Goal: Task Accomplishment & Management: Use online tool/utility

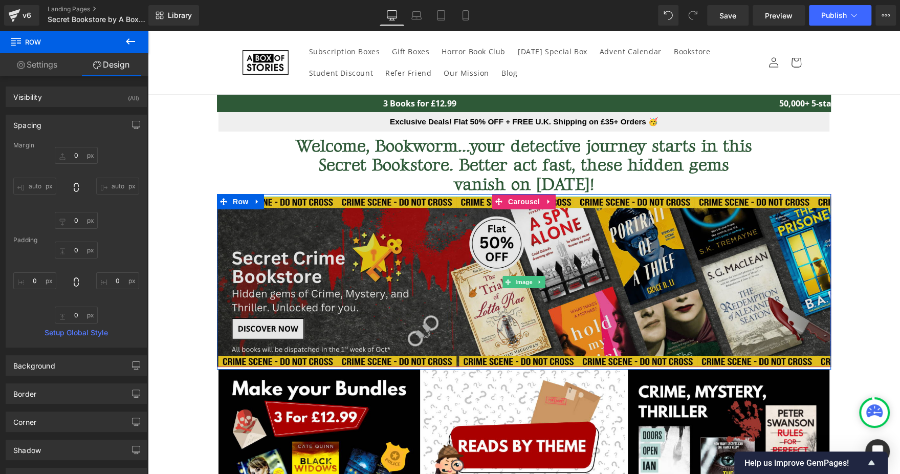
drag, startPoint x: 148, startPoint y: 31, endPoint x: 343, endPoint y: 260, distance: 301.1
click at [343, 260] on img at bounding box center [524, 281] width 614 height 170
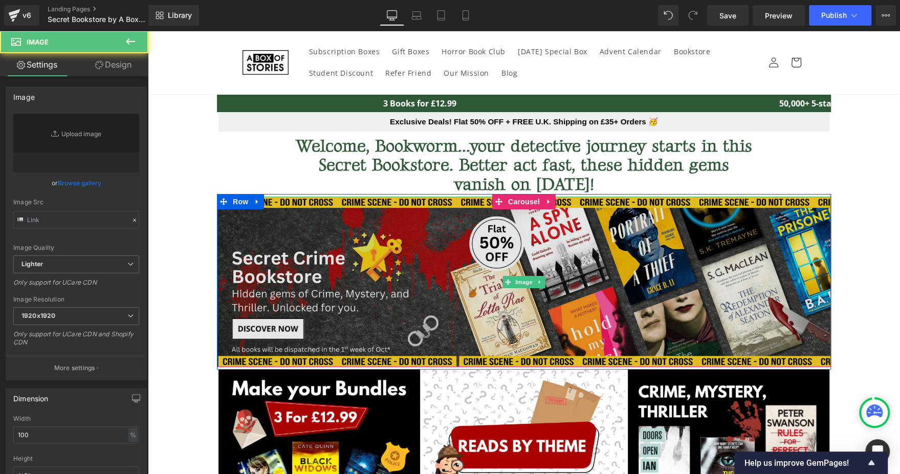
type input "https://ucarecdn.com/3fb7ef5b-f02f-4885-b766-58b7a0bbf50a/-/format/auto/-/previ…"
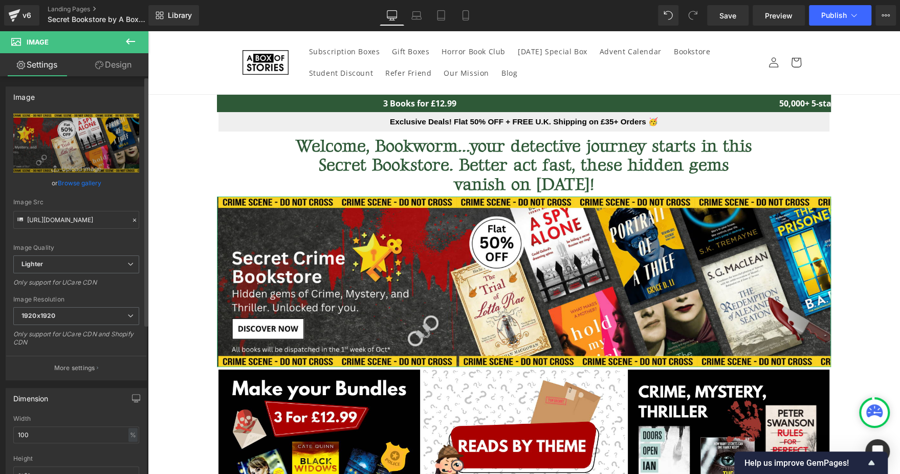
click at [83, 185] on link "Browse gallery" at bounding box center [79, 183] width 43 height 18
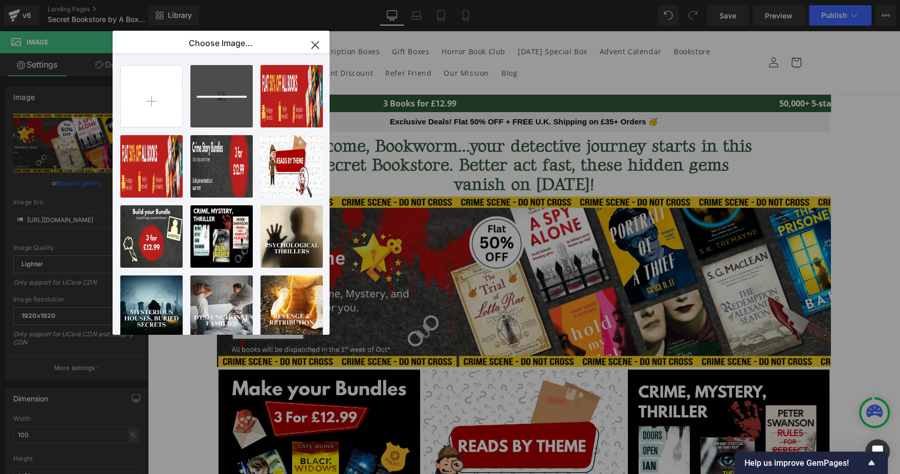
type input "C:\fakepath\Header banner (mobile) - 1000 x 667.jpg"
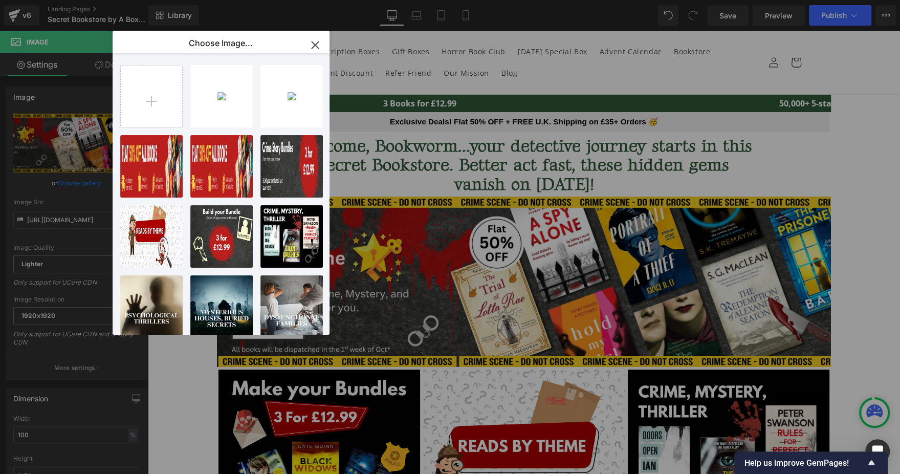
type input "C:\fakepath\Website Thin Banner 1600 x 200.jpg"
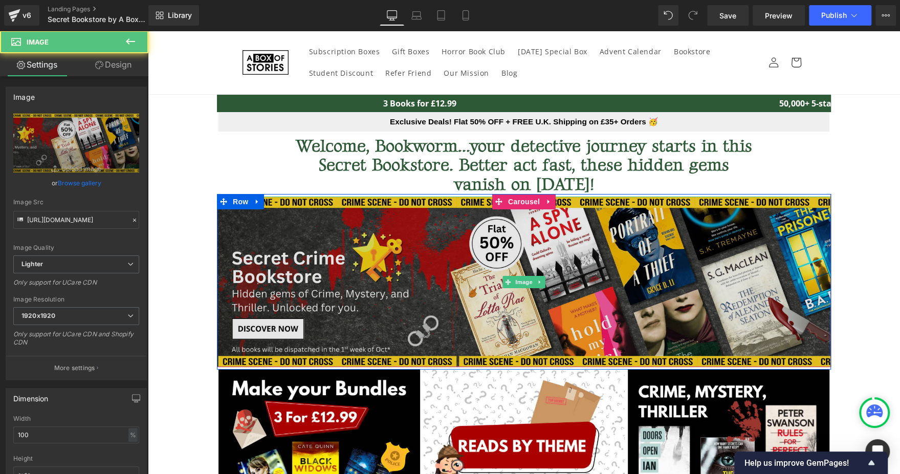
click at [426, 280] on img at bounding box center [524, 281] width 614 height 170
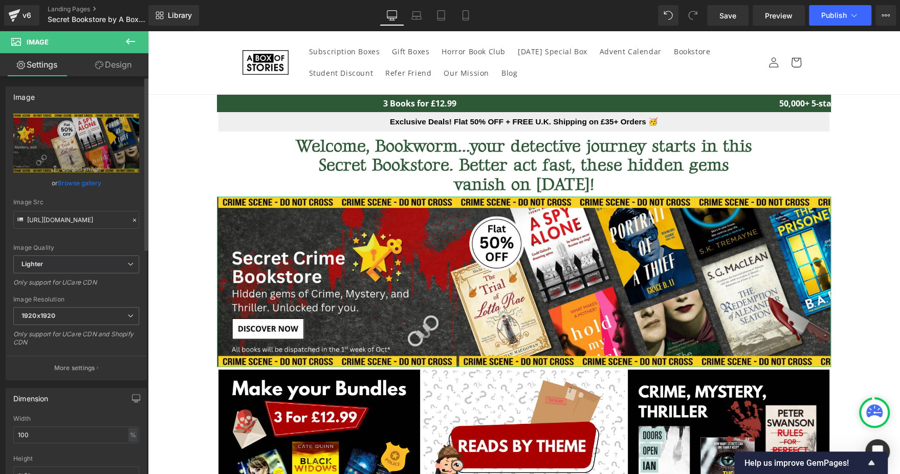
click at [82, 187] on link "Browse gallery" at bounding box center [79, 183] width 43 height 18
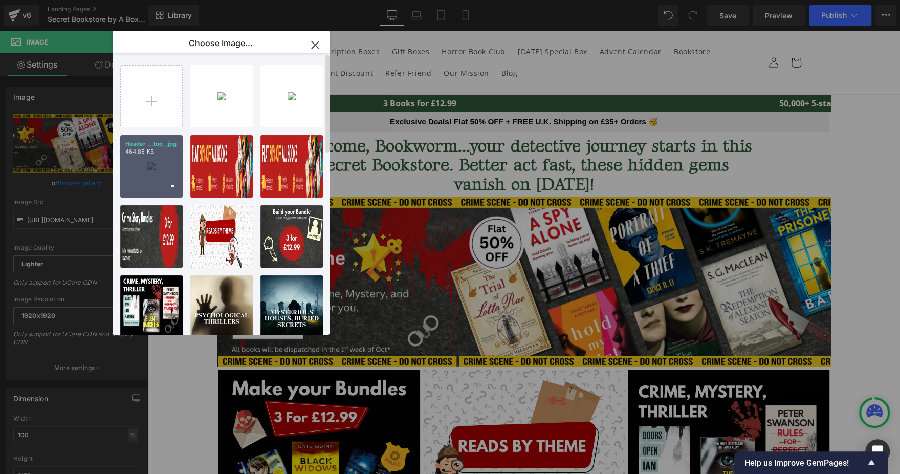
click at [137, 168] on div "Header ...top_.jpg 464.85 KB" at bounding box center [151, 166] width 62 height 62
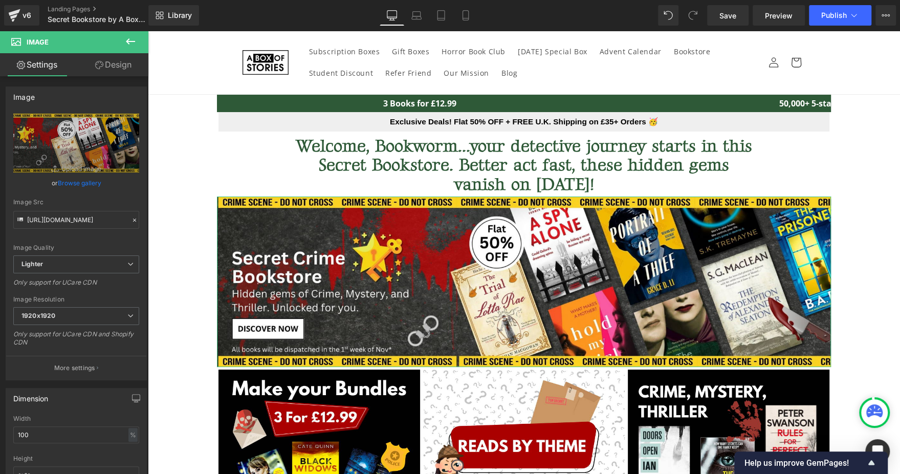
type input "https://ucarecdn.com/76208425-ee5c-400f-a838-b61d74b58bff/-/format/auto/-/previ…"
click at [475, 18] on link "Mobile" at bounding box center [465, 15] width 25 height 20
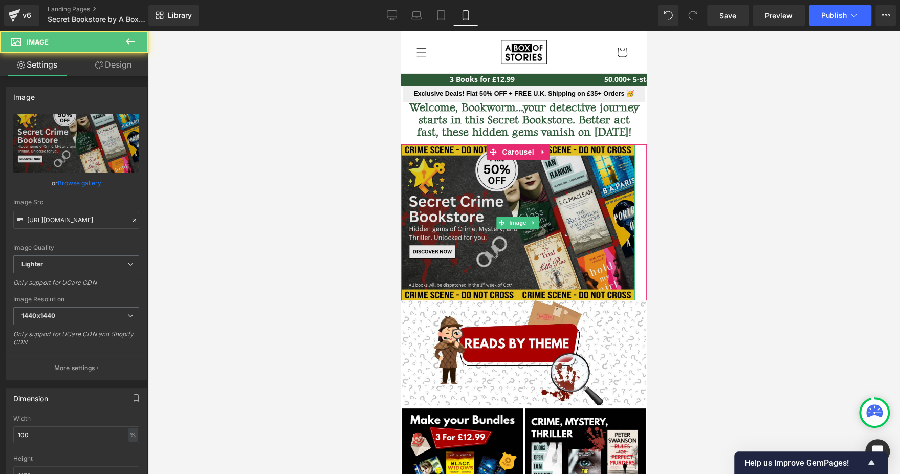
click at [457, 190] on img at bounding box center [518, 222] width 234 height 156
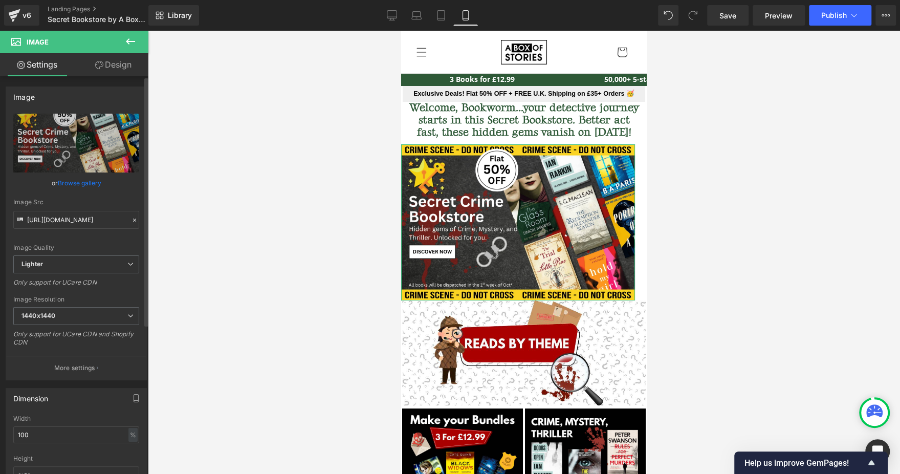
click at [78, 177] on link "Browse gallery" at bounding box center [79, 183] width 43 height 18
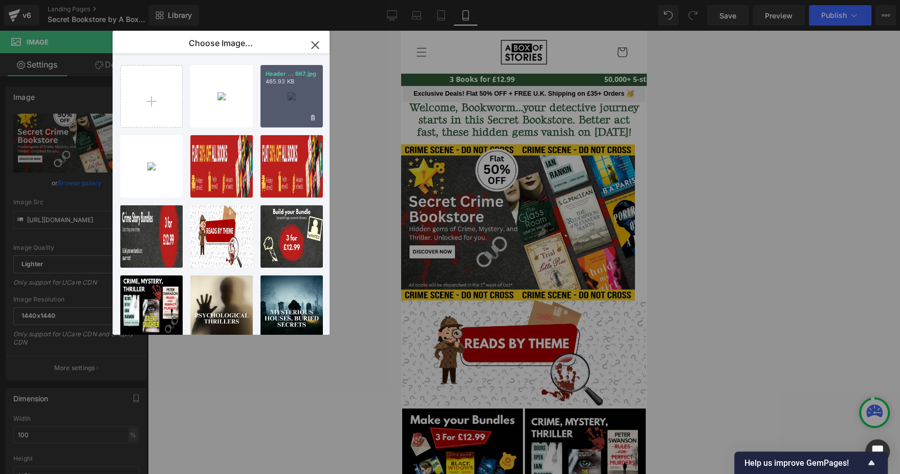
click at [284, 72] on p "Header ... 667.jpg" at bounding box center [291, 74] width 52 height 8
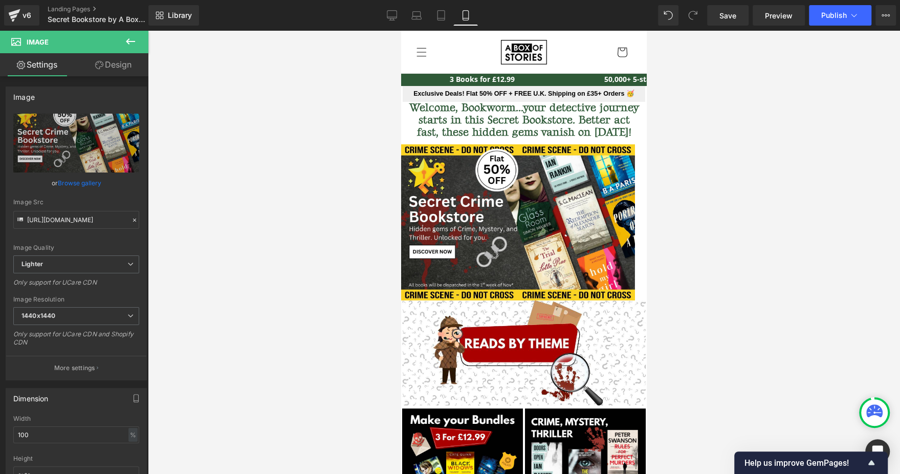
type input "https://ucarecdn.com/520675ea-0741-49bd-81f2-572bc58ab579/-/format/auto/-/previ…"
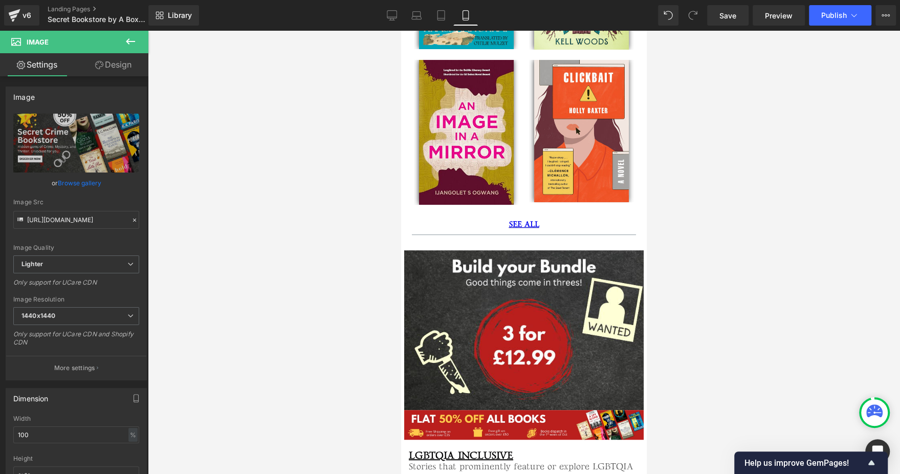
scroll to position [3233, 0]
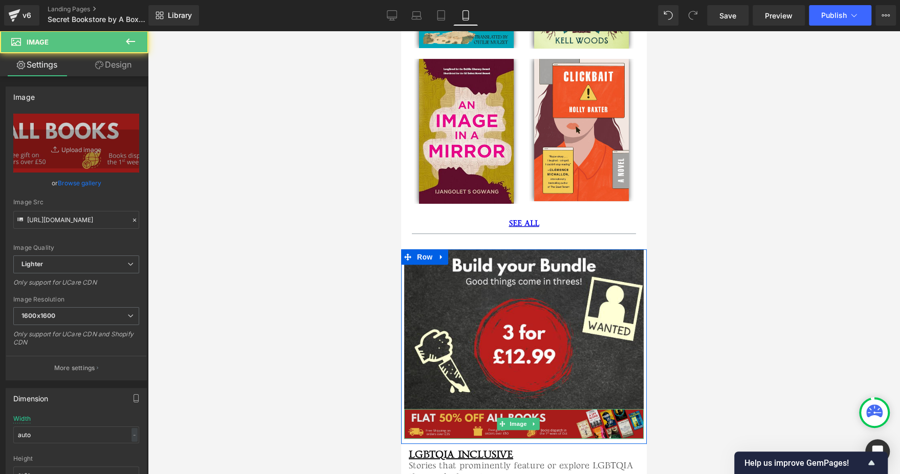
click at [482, 409] on img at bounding box center [523, 424] width 239 height 30
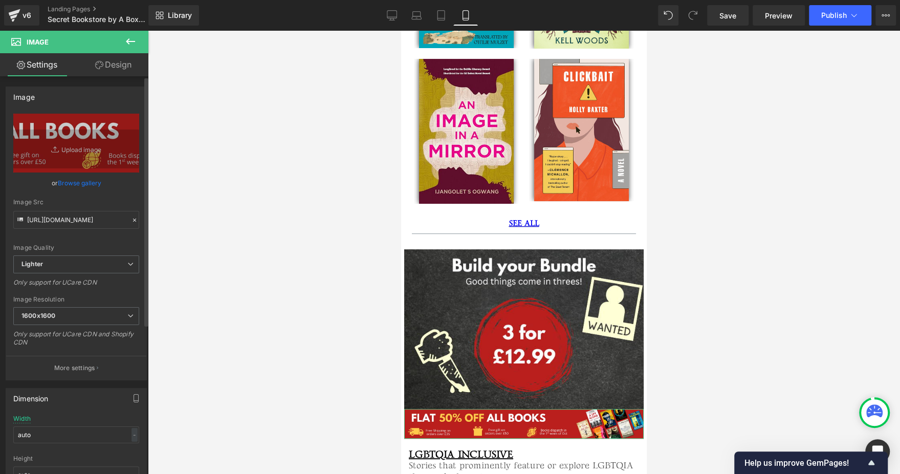
click at [84, 189] on link "Browse gallery" at bounding box center [79, 183] width 43 height 18
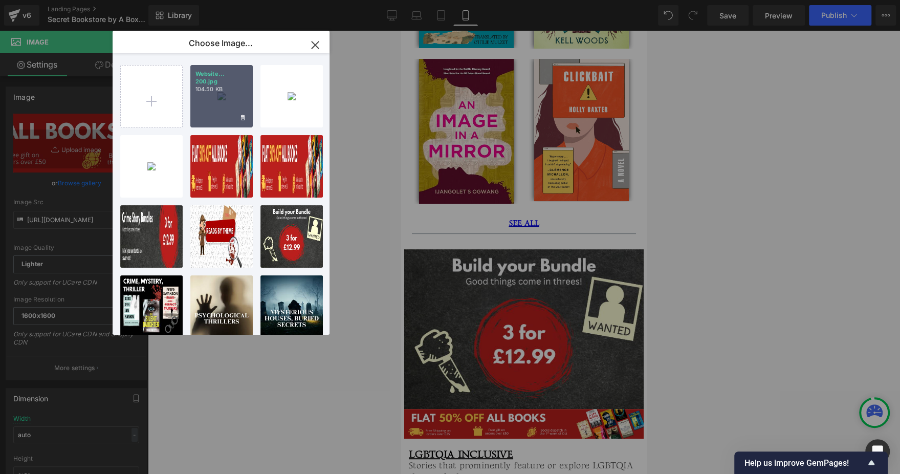
click at [211, 107] on div "Website... 200.jpg 104.50 KB" at bounding box center [221, 96] width 62 height 62
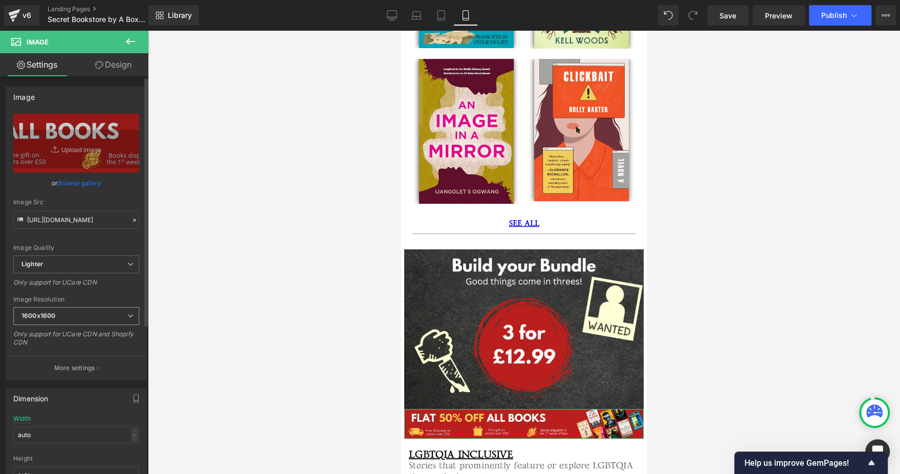
click at [113, 311] on span "1600x1600" at bounding box center [76, 316] width 126 height 18
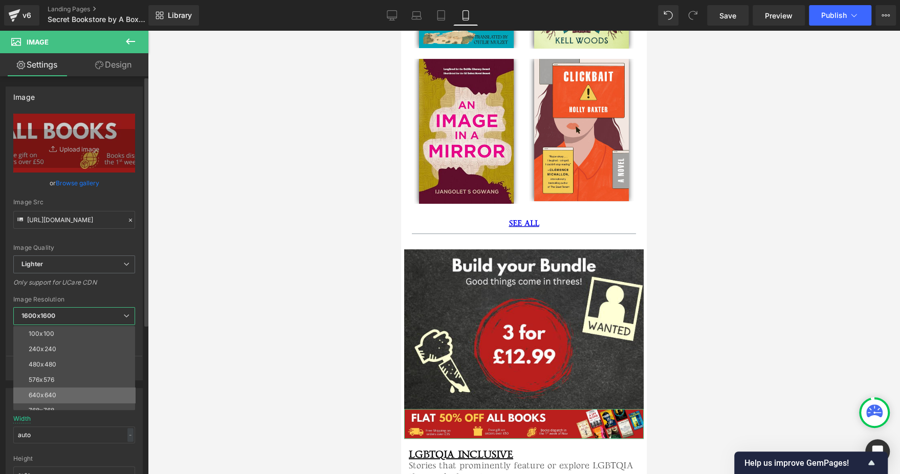
scroll to position [146, 0]
click at [81, 386] on li "2560x2560" at bounding box center [76, 387] width 126 height 15
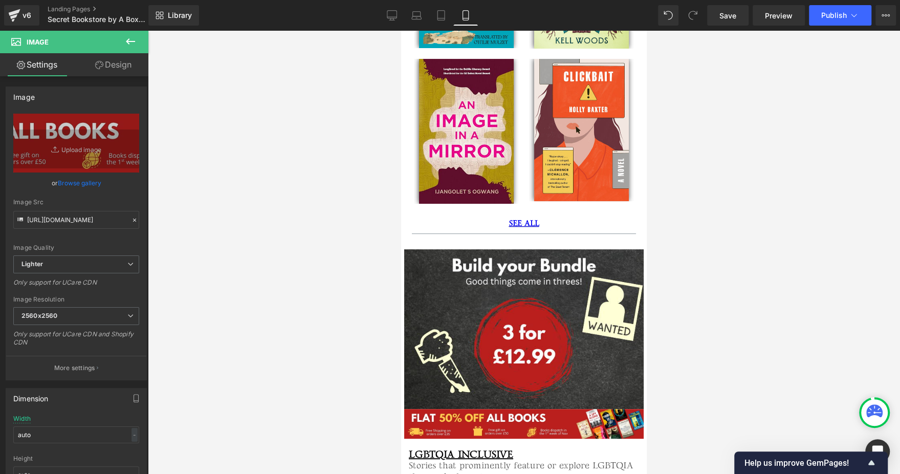
type input "https://ucarecdn.com/5a953de0-bf77-4221-bf2e-94f20fe44e83/-/format/auto/-/previ…"
click at [391, 20] on icon at bounding box center [391, 20] width 5 height 0
type input "100"
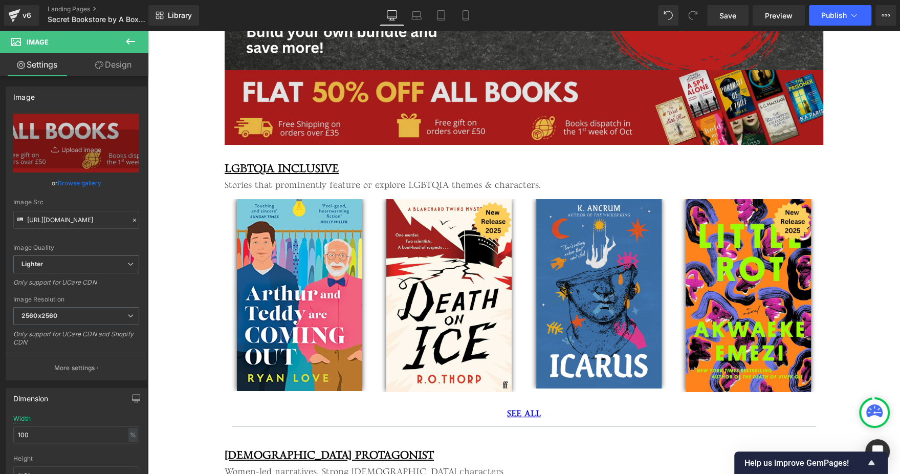
scroll to position [2969, 0]
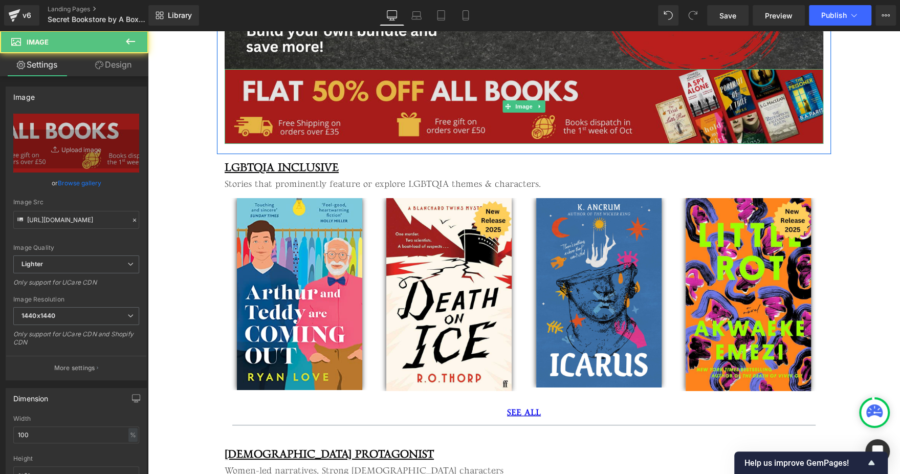
click at [401, 116] on img at bounding box center [524, 106] width 598 height 75
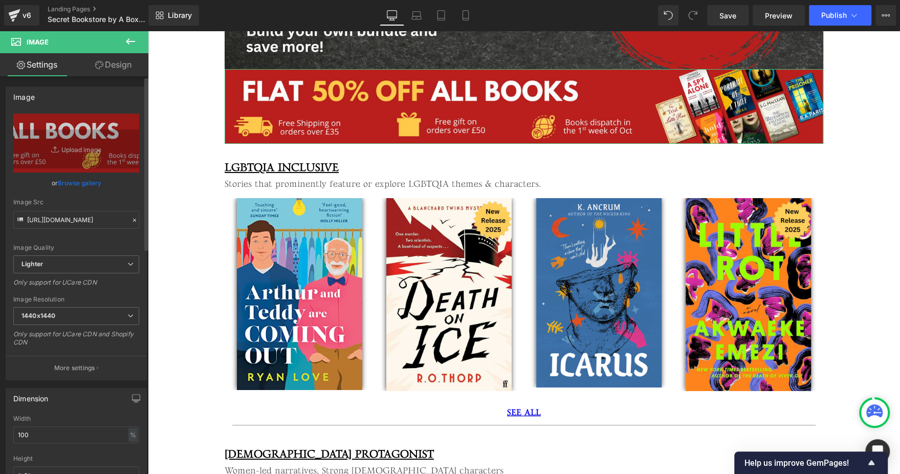
click at [83, 185] on link "Browse gallery" at bounding box center [79, 183] width 43 height 18
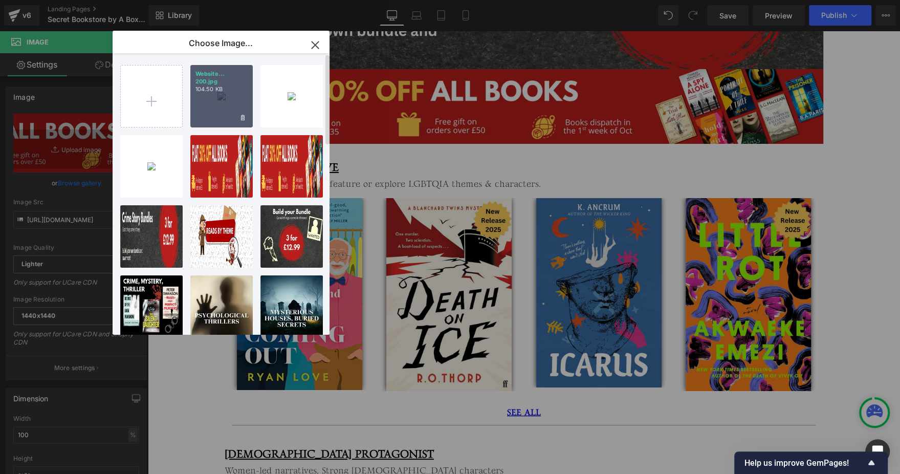
click at [209, 115] on div "Website... 200.jpg 104.50 KB" at bounding box center [221, 96] width 62 height 62
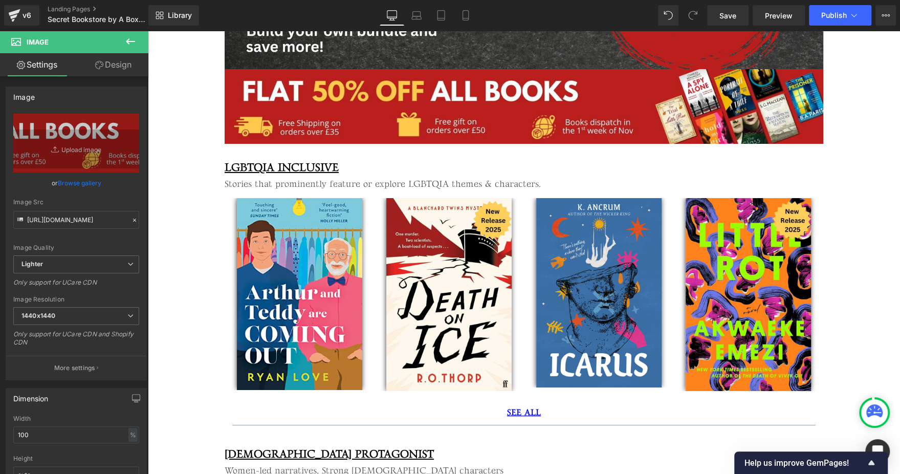
type input "https://ucarecdn.com/5a953de0-bf77-4221-bf2e-94f20fe44e83/-/format/auto/-/previ…"
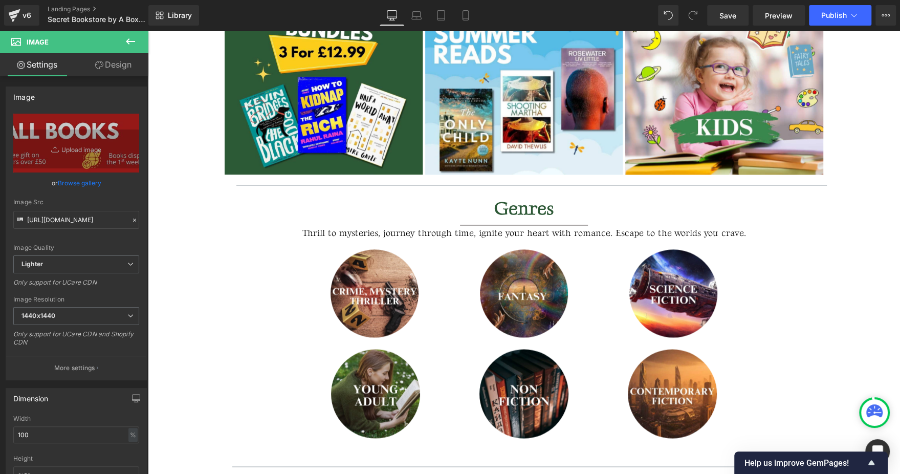
scroll to position [4269, 0]
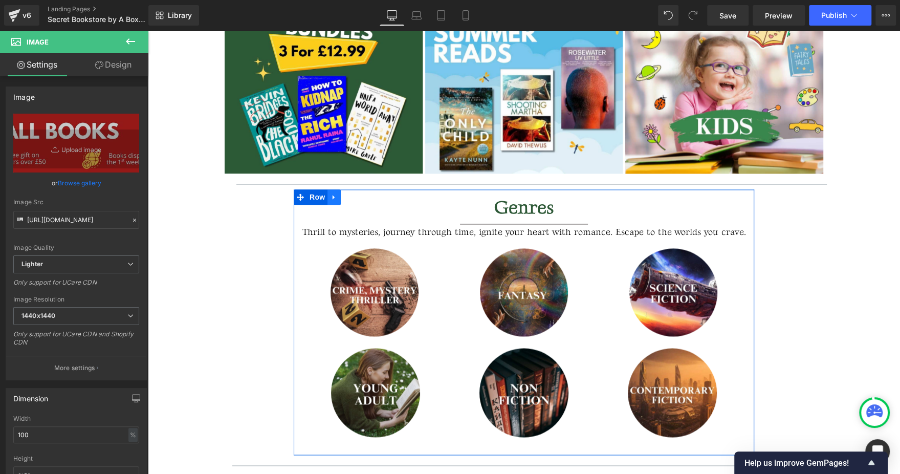
click at [330, 196] on icon at bounding box center [333, 197] width 7 height 8
click at [358, 196] on icon at bounding box center [360, 196] width 7 height 7
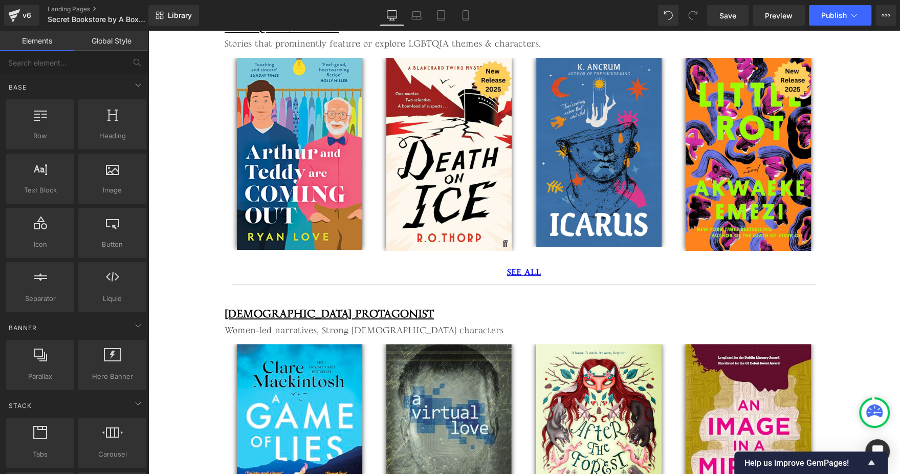
scroll to position [3093, 0]
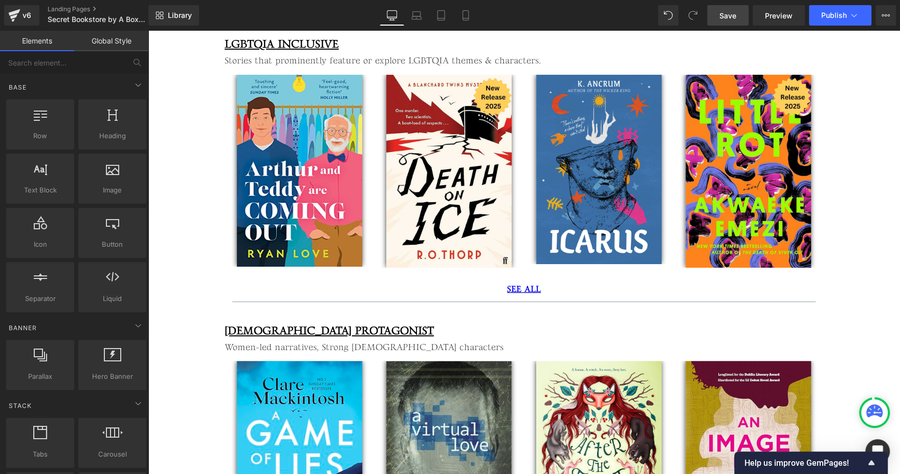
drag, startPoint x: 735, startPoint y: 16, endPoint x: 380, endPoint y: 72, distance: 359.3
click at [735, 16] on span "Save" at bounding box center [727, 15] width 17 height 11
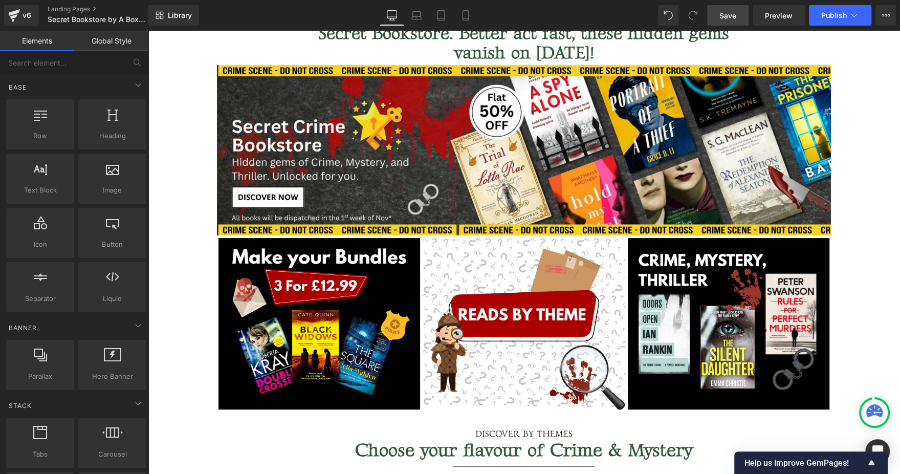
scroll to position [148, 0]
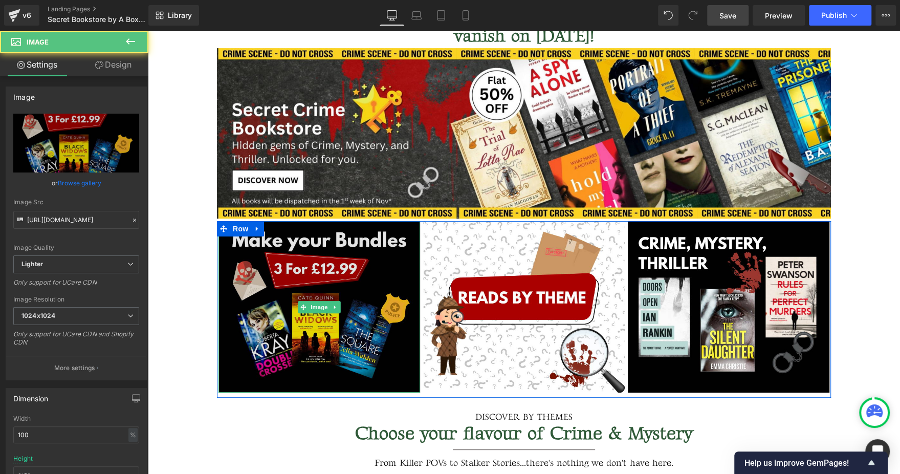
click at [345, 296] on img at bounding box center [319, 306] width 202 height 171
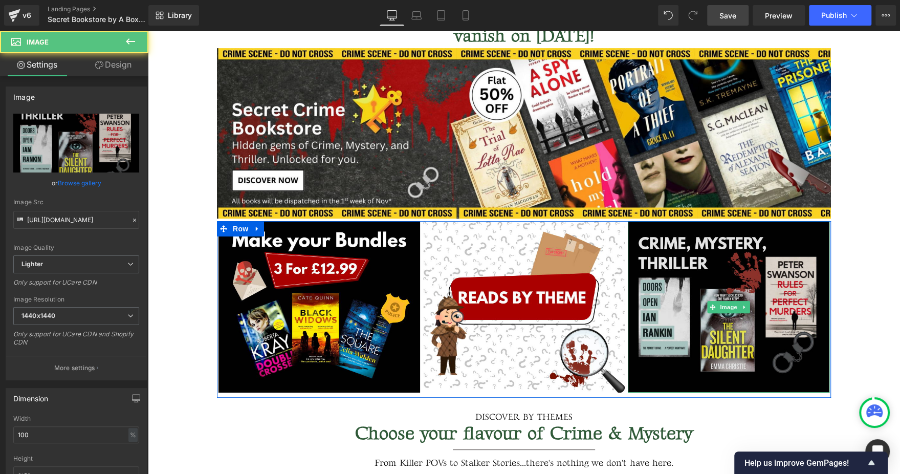
click at [675, 248] on img at bounding box center [729, 306] width 202 height 171
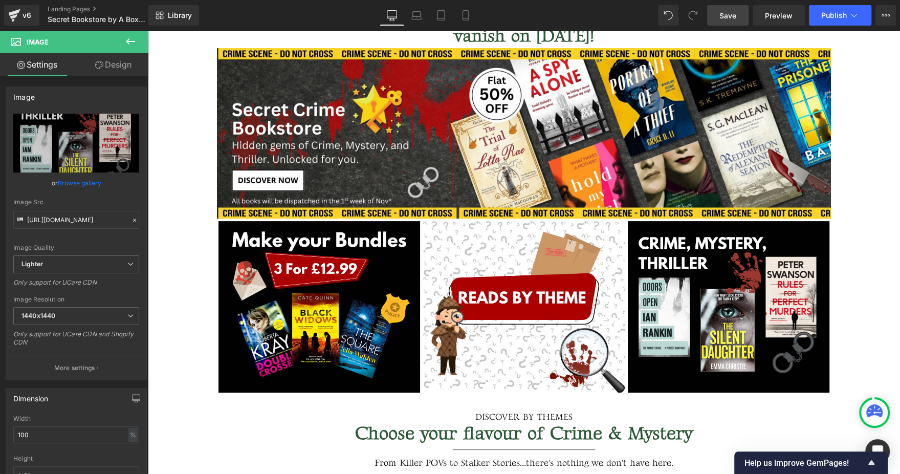
click at [732, 13] on span "Save" at bounding box center [727, 15] width 17 height 11
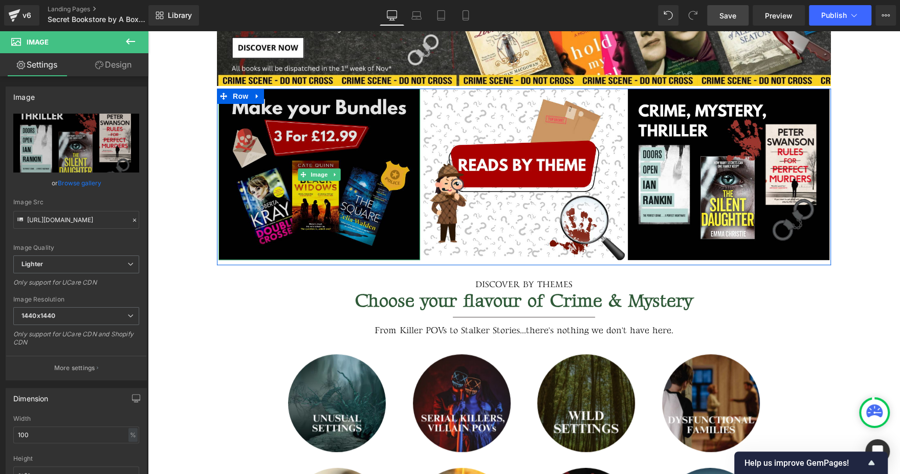
scroll to position [281, 0]
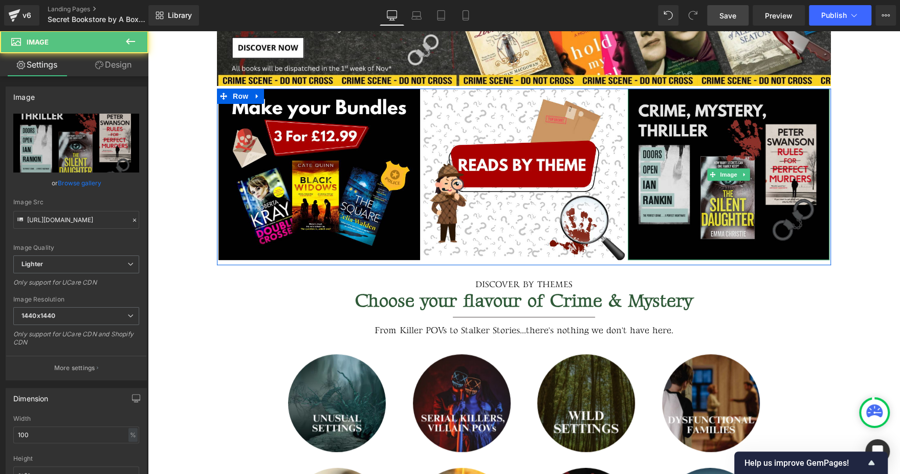
click at [690, 121] on img at bounding box center [729, 173] width 202 height 171
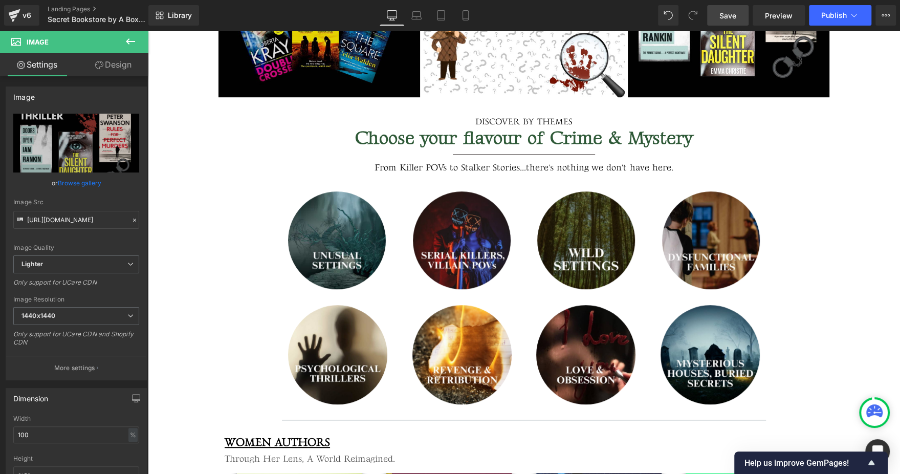
scroll to position [0, 0]
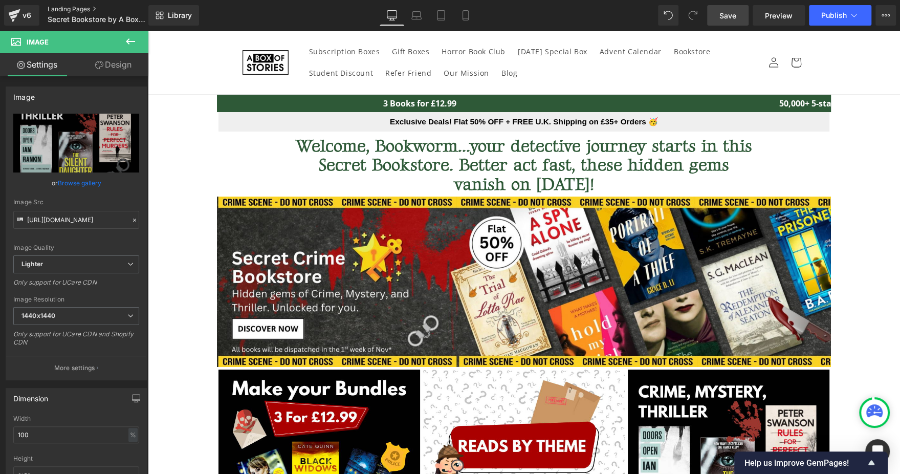
click at [81, 13] on link "Landing Pages" at bounding box center [107, 9] width 118 height 8
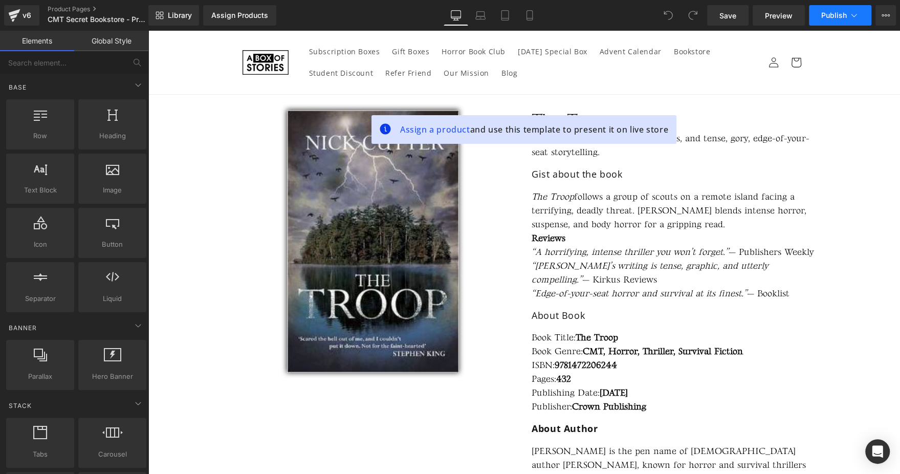
click at [828, 12] on span "Publish" at bounding box center [834, 15] width 26 height 8
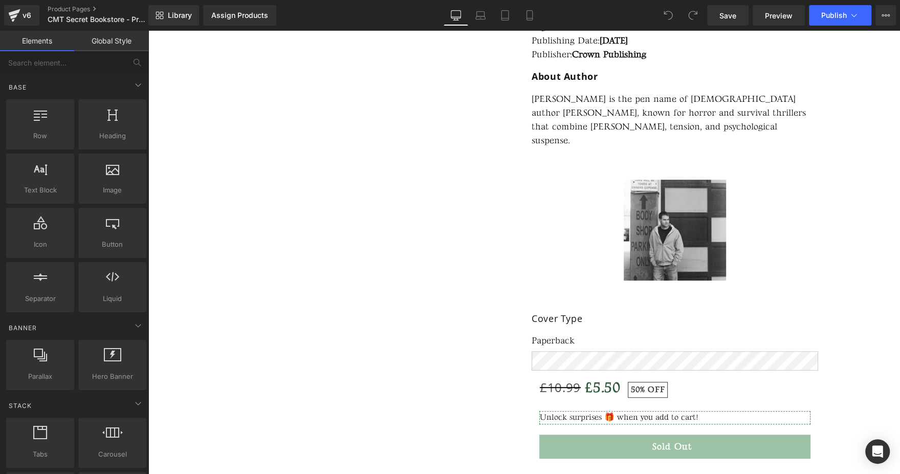
scroll to position [191, 0]
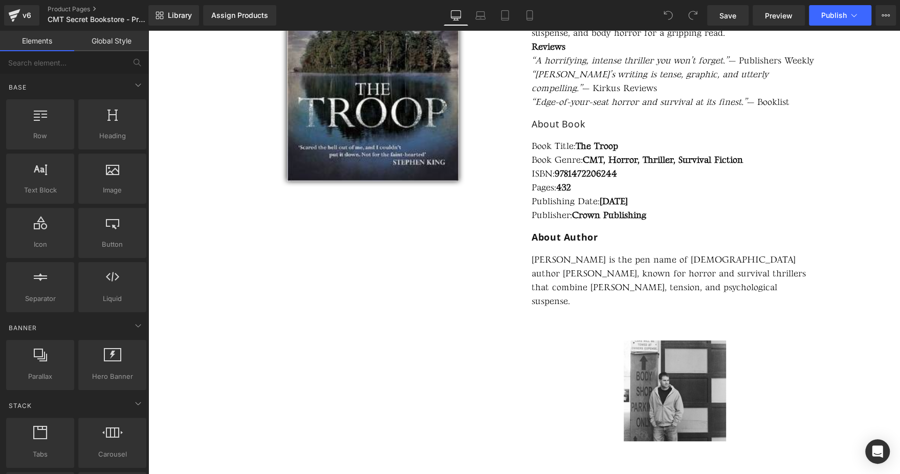
click at [824, 27] on div "Library Assign Products Product Preview No product match your search. Please tr…" at bounding box center [523, 15] width 751 height 31
click at [838, 9] on button "Publish" at bounding box center [840, 15] width 62 height 20
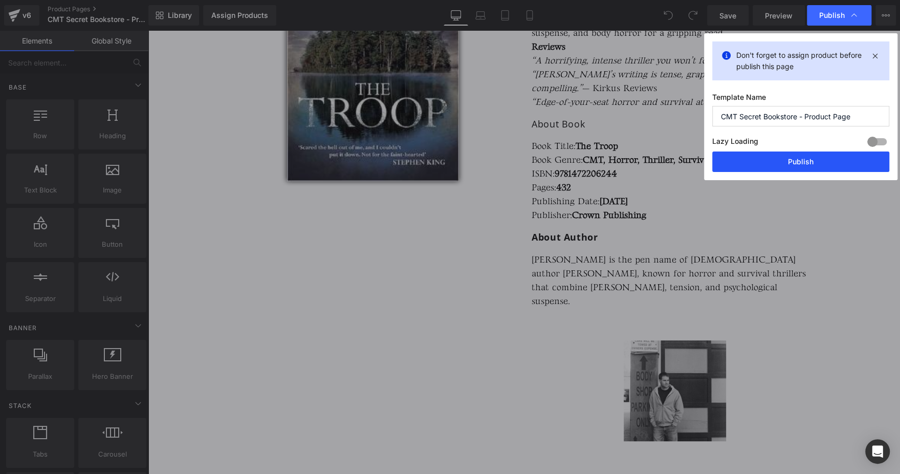
click at [783, 158] on button "Publish" at bounding box center [800, 161] width 177 height 20
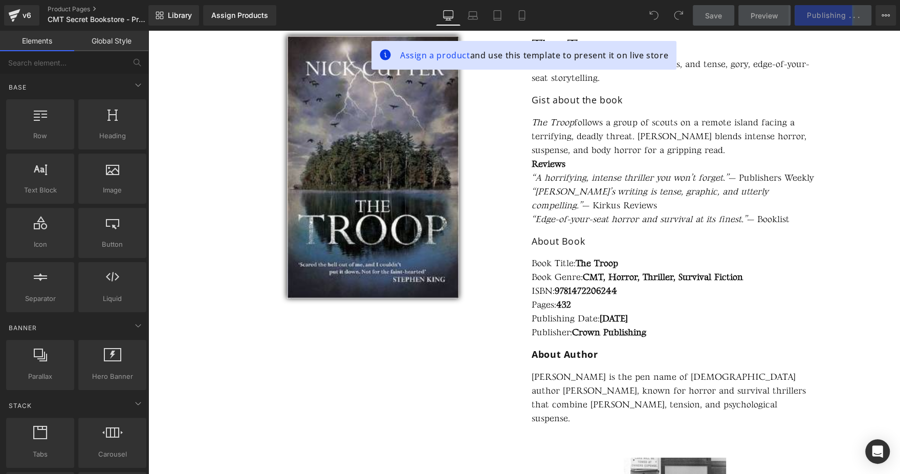
scroll to position [0, 0]
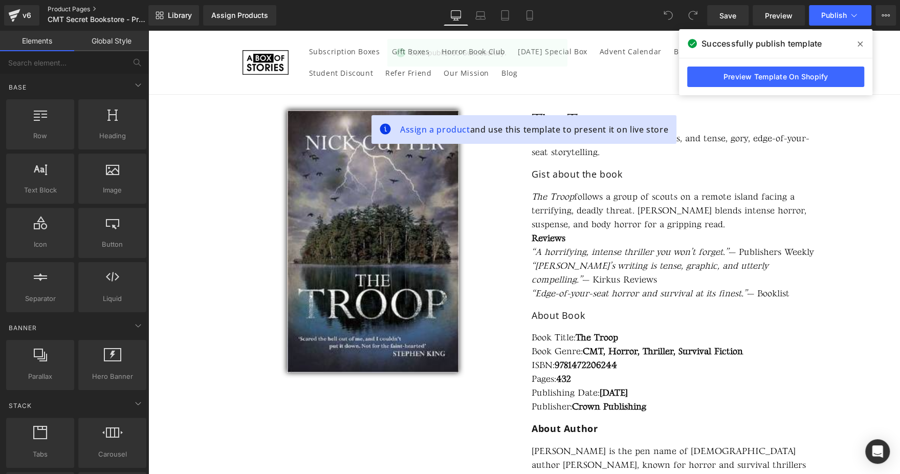
click at [71, 12] on link "Product Pages" at bounding box center [107, 9] width 118 height 8
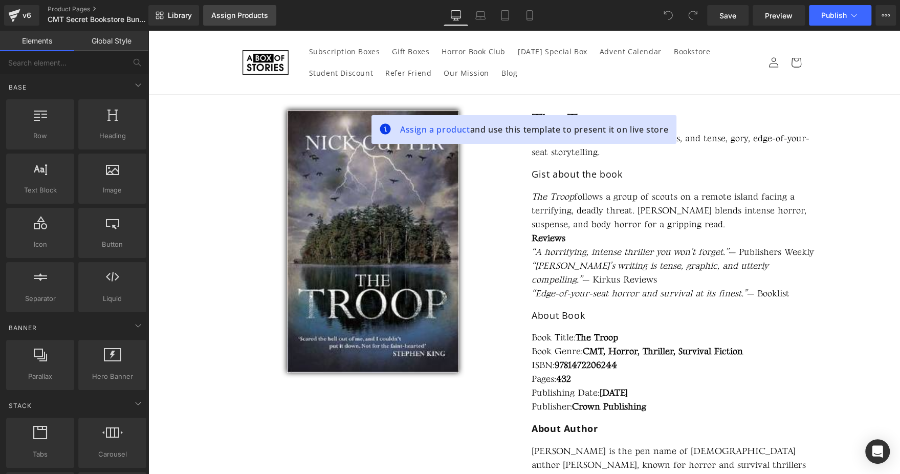
click at [243, 18] on div "Assign Products" at bounding box center [239, 15] width 57 height 8
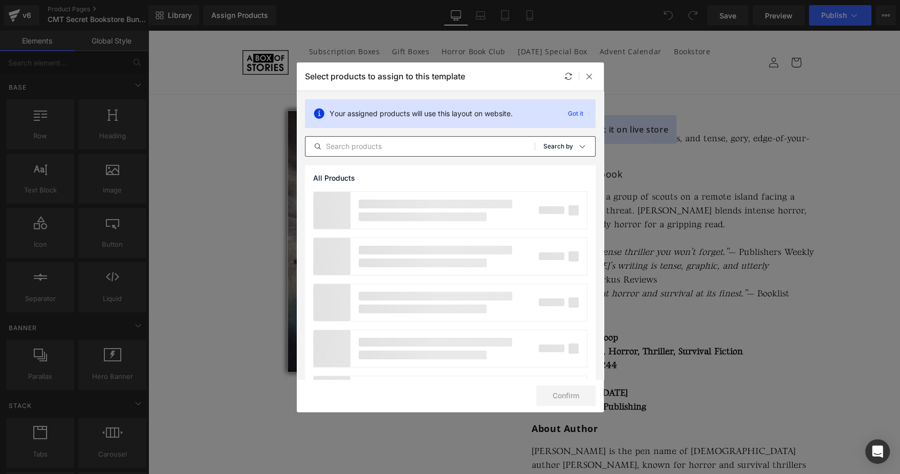
click at [564, 151] on div "Sort: Search by" at bounding box center [569, 146] width 52 height 20
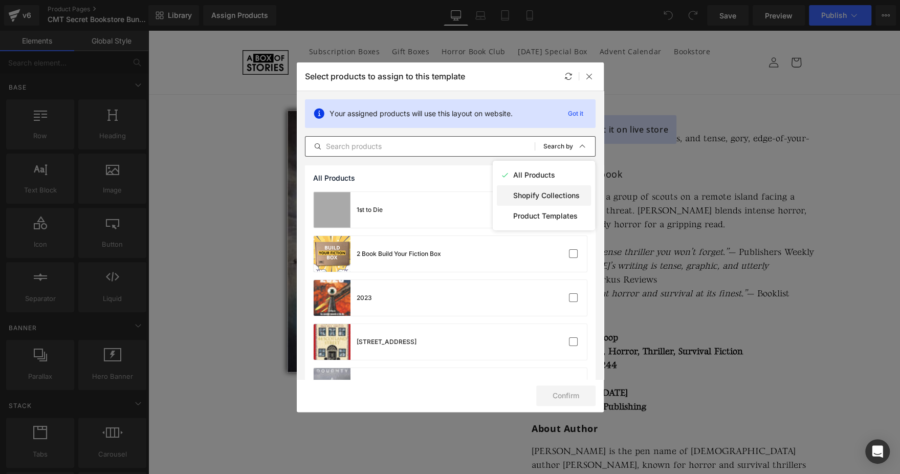
click at [527, 193] on p "Shopify Collections" at bounding box center [546, 195] width 66 height 8
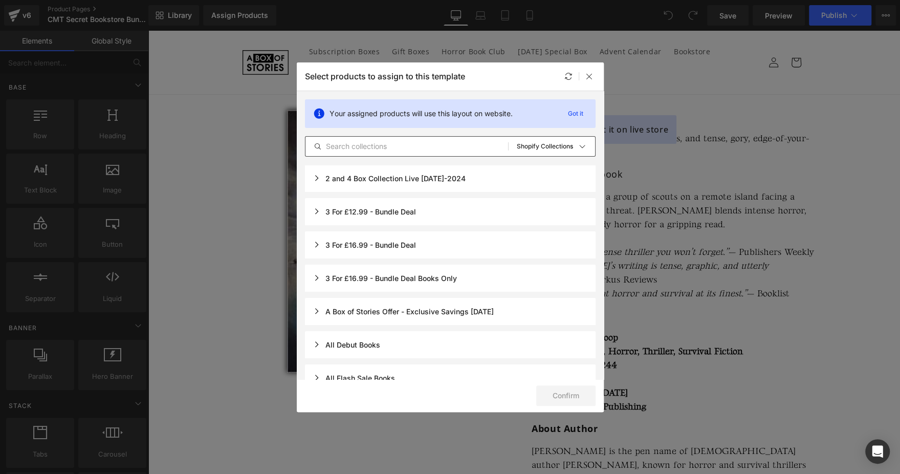
click at [313, 213] on div "3 For £12.99 - Bundle Deal" at bounding box center [364, 211] width 103 height 9
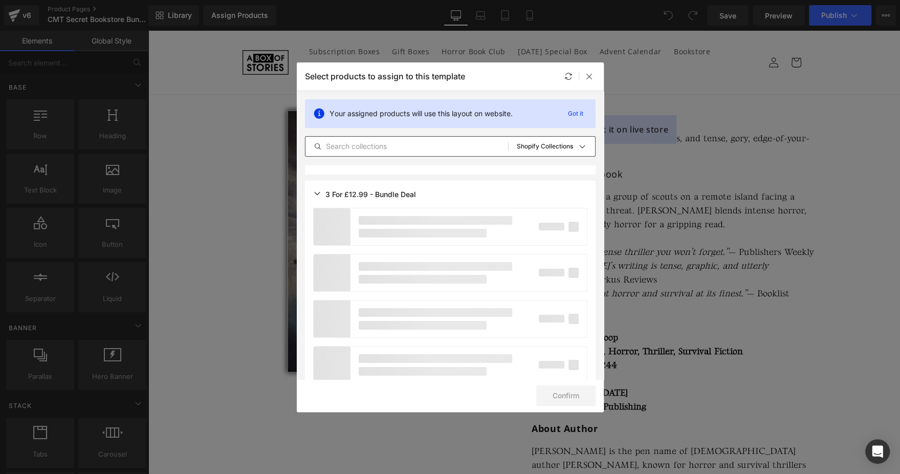
scroll to position [16, 0]
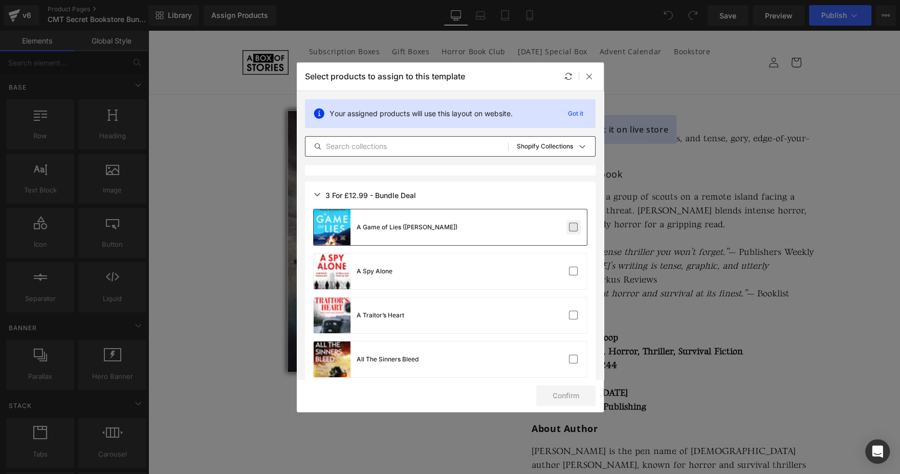
click at [569, 227] on label at bounding box center [573, 227] width 9 height 9
click at [573, 227] on input "checkbox" at bounding box center [573, 227] width 0 height 0
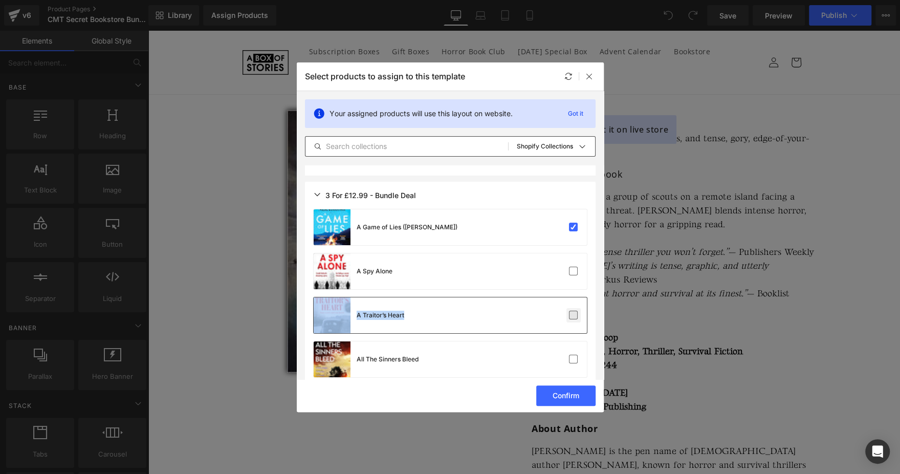
drag, startPoint x: 572, startPoint y: 271, endPoint x: 571, endPoint y: 320, distance: 49.1
click at [571, 320] on label at bounding box center [573, 314] width 9 height 9
click at [573, 315] on input "checkbox" at bounding box center [573, 315] width 0 height 0
click at [569, 274] on label at bounding box center [573, 270] width 9 height 9
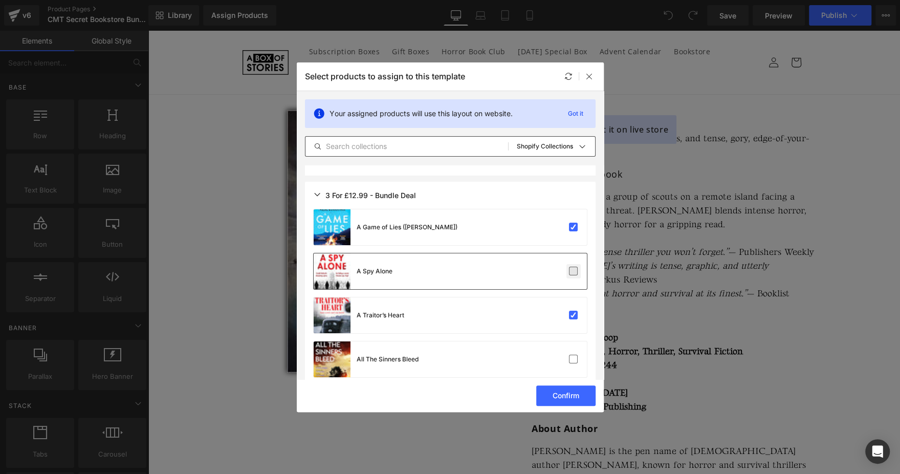
click at [573, 271] on input "checkbox" at bounding box center [573, 271] width 0 height 0
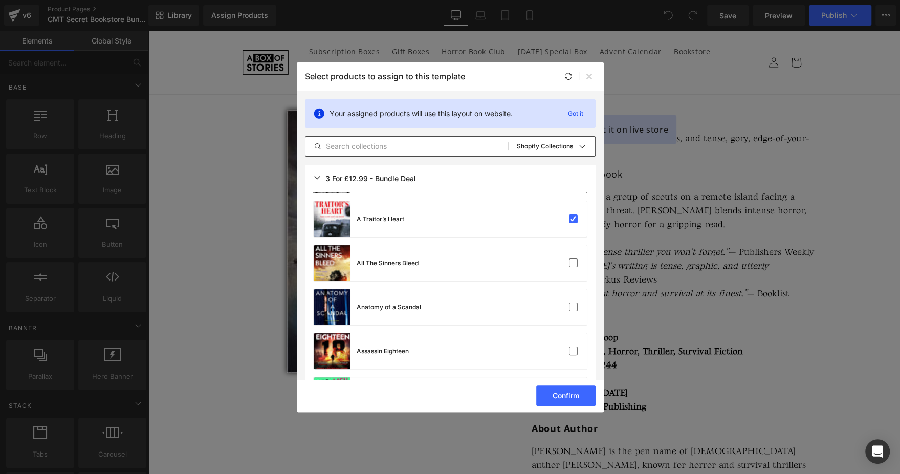
scroll to position [114, 0]
click at [569, 260] on label at bounding box center [573, 261] width 9 height 9
click at [573, 262] on input "checkbox" at bounding box center [573, 262] width 0 height 0
click at [570, 306] on label at bounding box center [573, 305] width 9 height 9
click at [573, 306] on input "checkbox" at bounding box center [573, 306] width 0 height 0
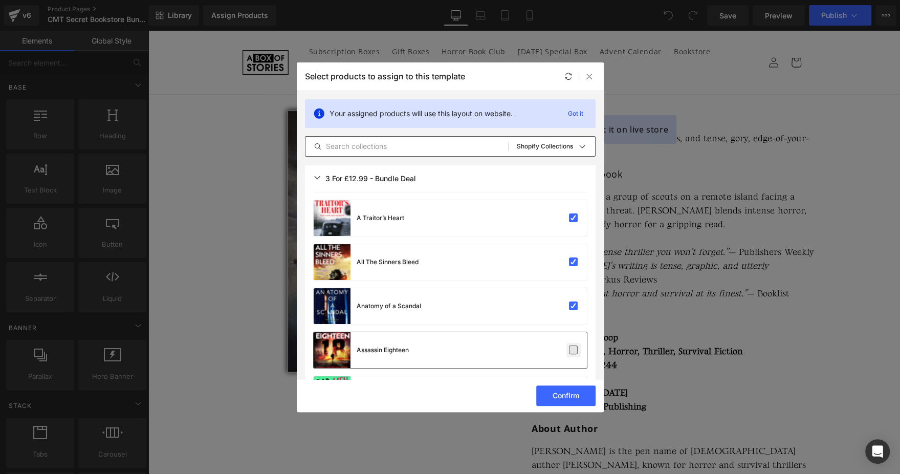
click at [569, 348] on label at bounding box center [573, 349] width 9 height 9
click at [573, 350] on input "checkbox" at bounding box center [573, 350] width 0 height 0
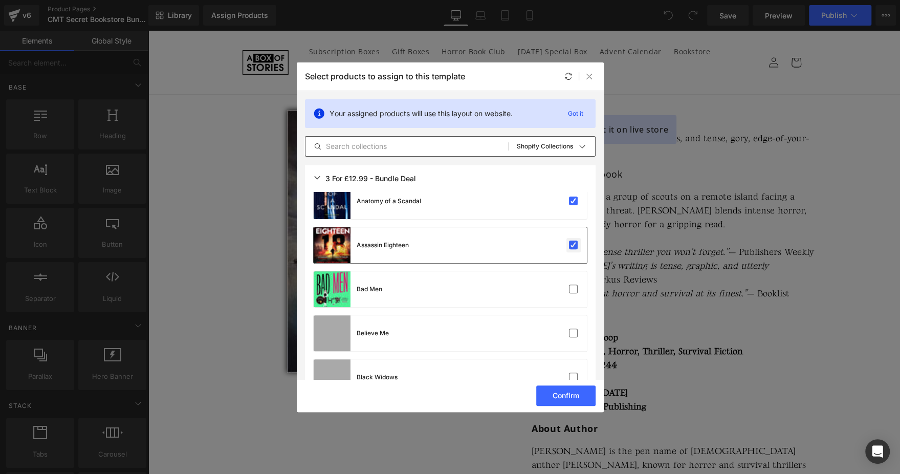
scroll to position [220, 0]
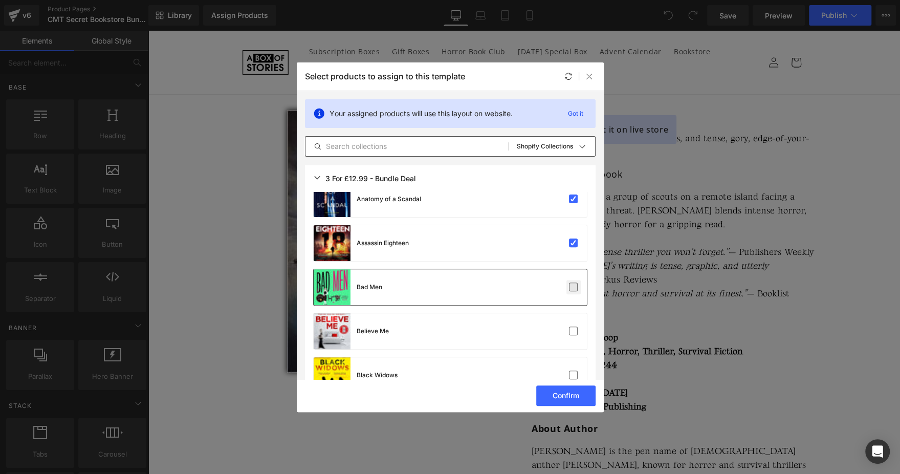
click at [571, 282] on label at bounding box center [573, 286] width 9 height 9
click at [573, 287] on input "checkbox" at bounding box center [573, 287] width 0 height 0
click at [570, 329] on label at bounding box center [573, 330] width 9 height 9
click at [573, 331] on input "checkbox" at bounding box center [573, 331] width 0 height 0
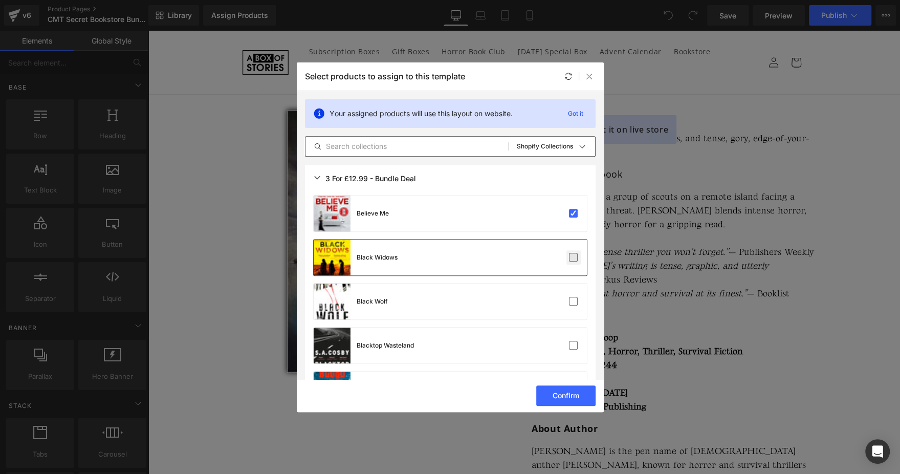
click at [569, 254] on label at bounding box center [573, 257] width 9 height 9
click at [573, 257] on input "checkbox" at bounding box center [573, 257] width 0 height 0
click at [571, 305] on label at bounding box center [573, 301] width 9 height 9
click at [573, 301] on input "checkbox" at bounding box center [573, 301] width 0 height 0
click at [570, 349] on label at bounding box center [573, 345] width 9 height 9
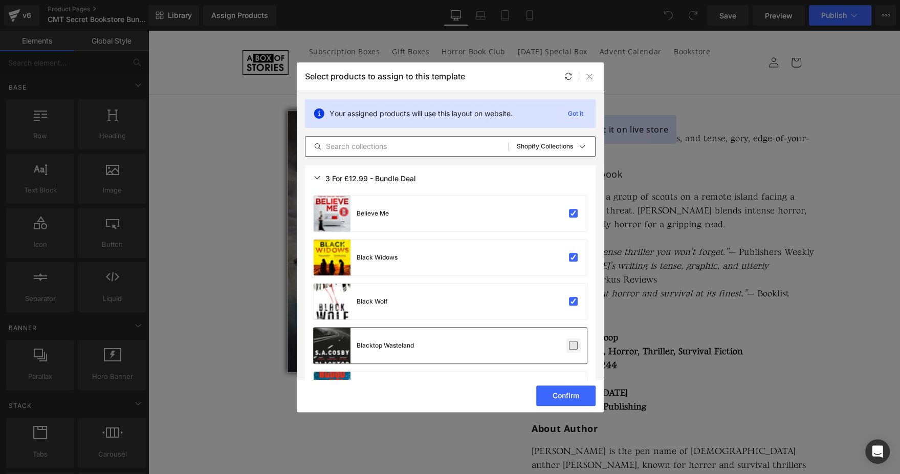
click at [573, 345] on input "checkbox" at bounding box center [573, 345] width 0 height 0
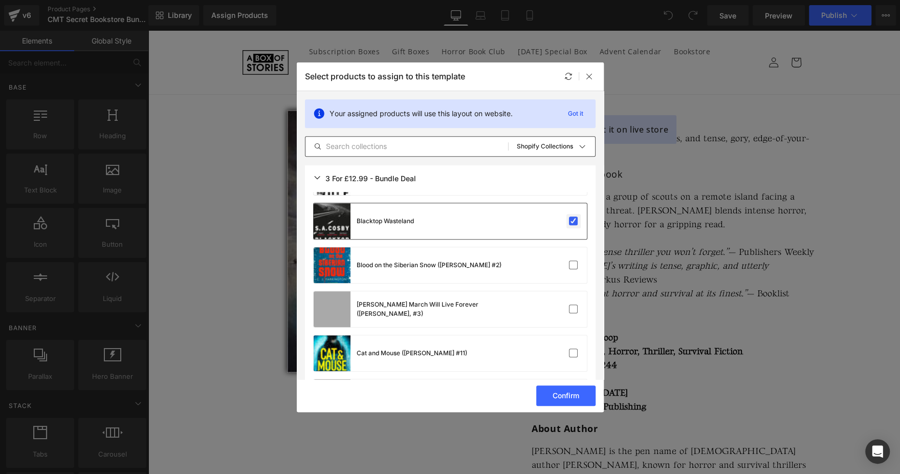
scroll to position [510, 0]
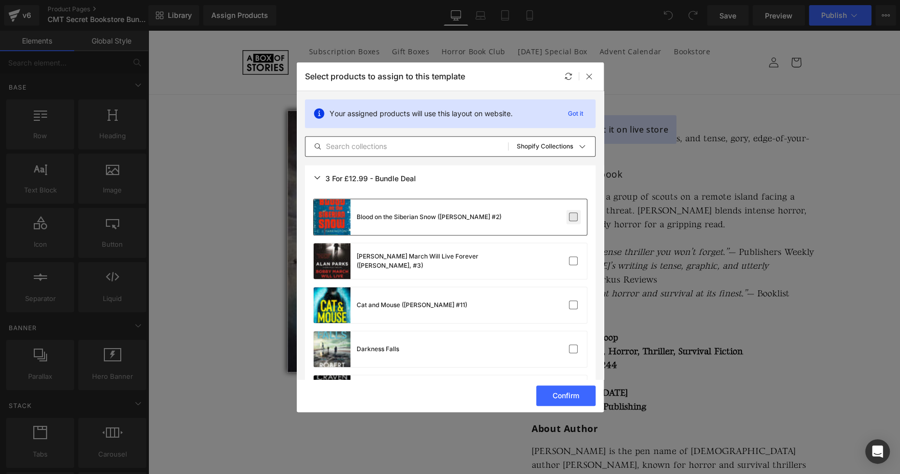
click at [570, 218] on label at bounding box center [573, 216] width 9 height 9
click at [573, 217] on input "checkbox" at bounding box center [573, 217] width 0 height 0
click at [570, 256] on label at bounding box center [573, 260] width 9 height 9
click at [573, 261] on input "checkbox" at bounding box center [573, 261] width 0 height 0
click at [569, 303] on label at bounding box center [573, 304] width 9 height 9
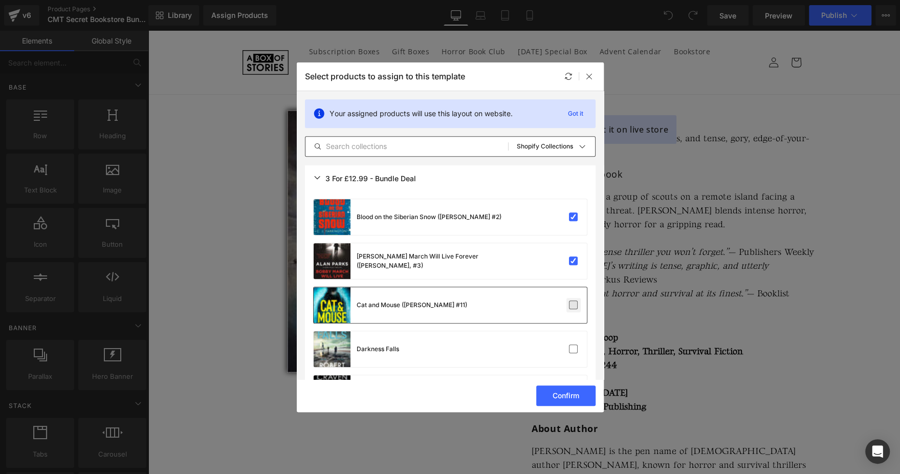
click at [573, 305] on input "checkbox" at bounding box center [573, 305] width 0 height 0
click at [569, 351] on label at bounding box center [573, 348] width 9 height 9
click at [573, 349] on input "checkbox" at bounding box center [573, 349] width 0 height 0
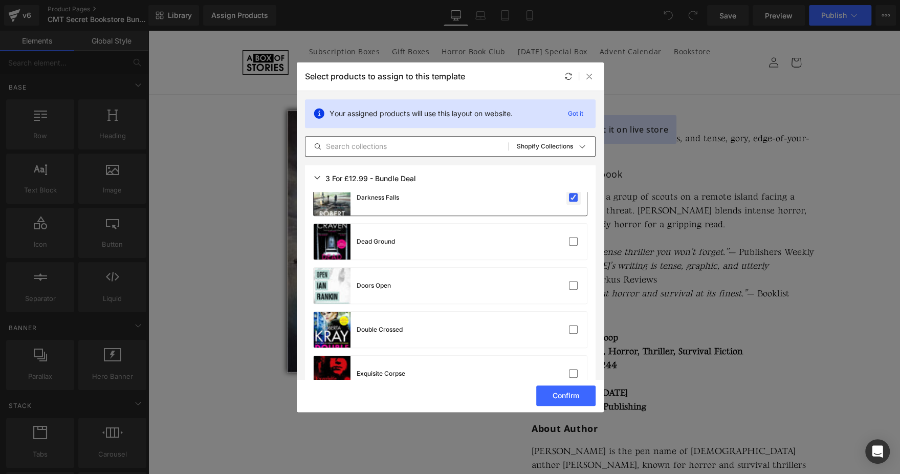
scroll to position [661, 0]
click at [570, 241] on label at bounding box center [573, 242] width 9 height 9
click at [573, 242] on input "checkbox" at bounding box center [573, 242] width 0 height 0
click at [569, 291] on label at bounding box center [573, 286] width 9 height 9
click at [573, 286] on input "checkbox" at bounding box center [573, 286] width 0 height 0
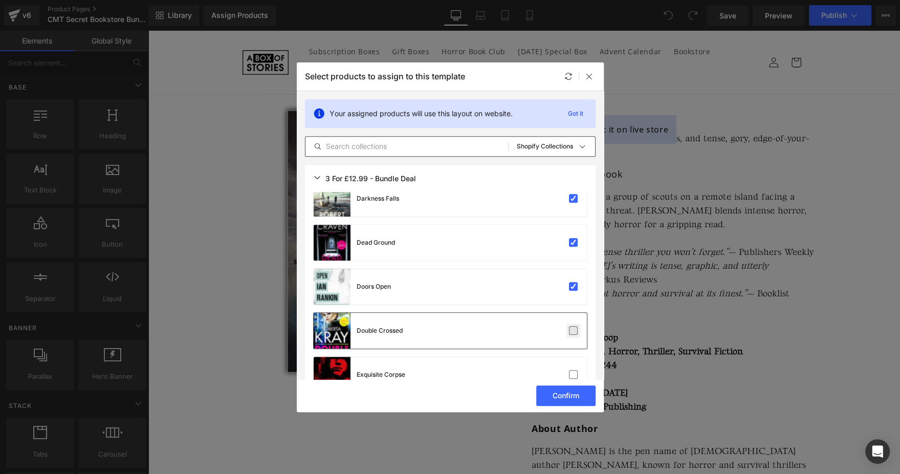
click at [570, 326] on label at bounding box center [573, 330] width 9 height 9
click at [573, 330] on input "checkbox" at bounding box center [573, 330] width 0 height 0
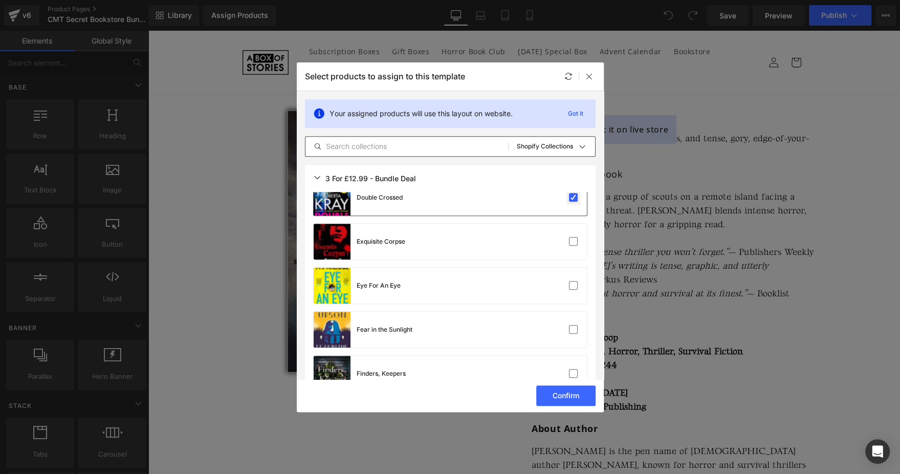
scroll to position [796, 0]
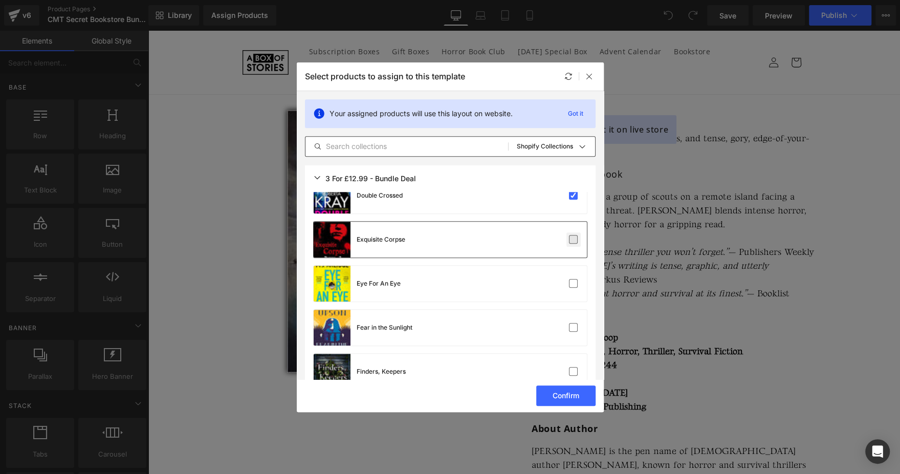
click at [569, 241] on label at bounding box center [573, 239] width 9 height 9
click at [573, 239] on input "checkbox" at bounding box center [573, 239] width 0 height 0
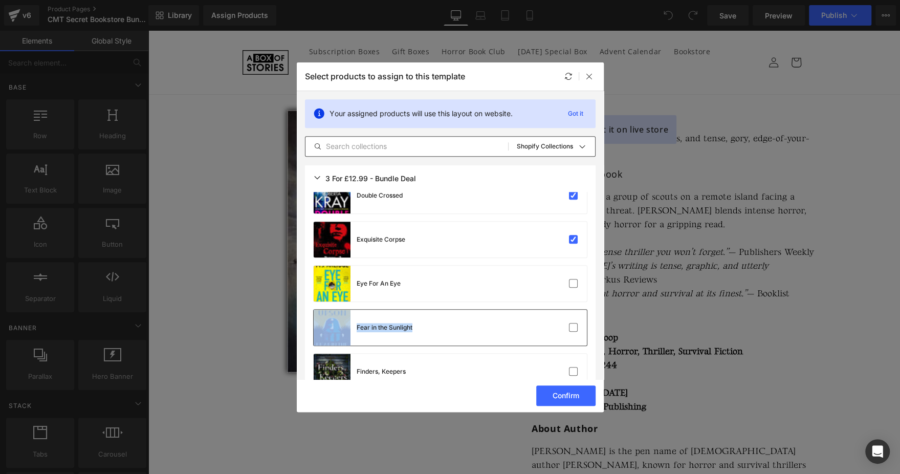
drag, startPoint x: 570, startPoint y: 281, endPoint x: 570, endPoint y: 337, distance: 56.3
click at [570, 337] on div "Fear in the Sunlight" at bounding box center [450, 327] width 273 height 36
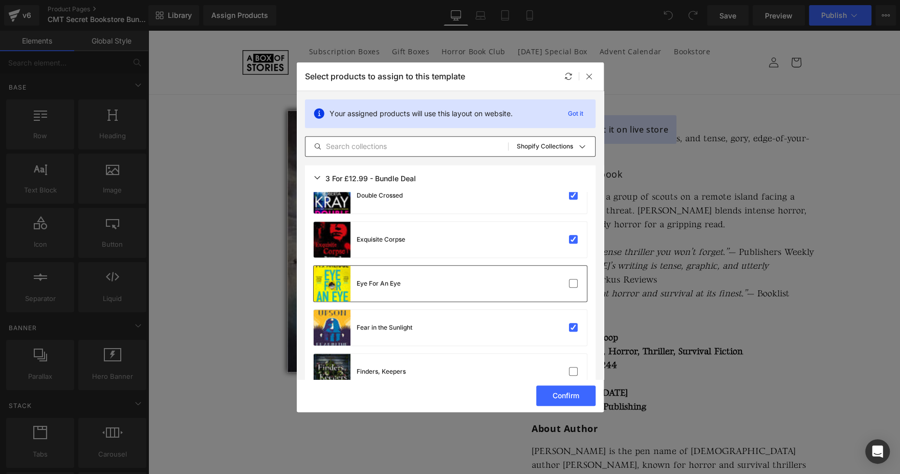
click at [552, 287] on div at bounding box center [556, 283] width 46 height 10
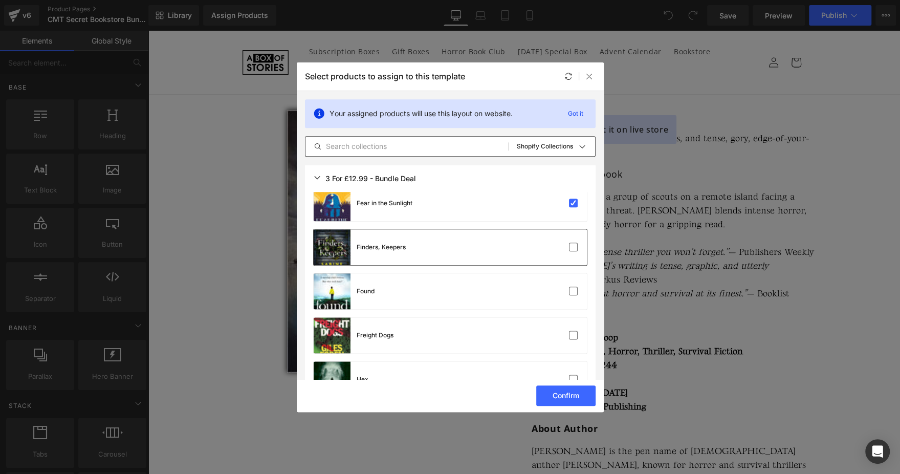
scroll to position [922, 0]
click at [529, 247] on div "Finders, Keepers" at bounding box center [450, 245] width 273 height 36
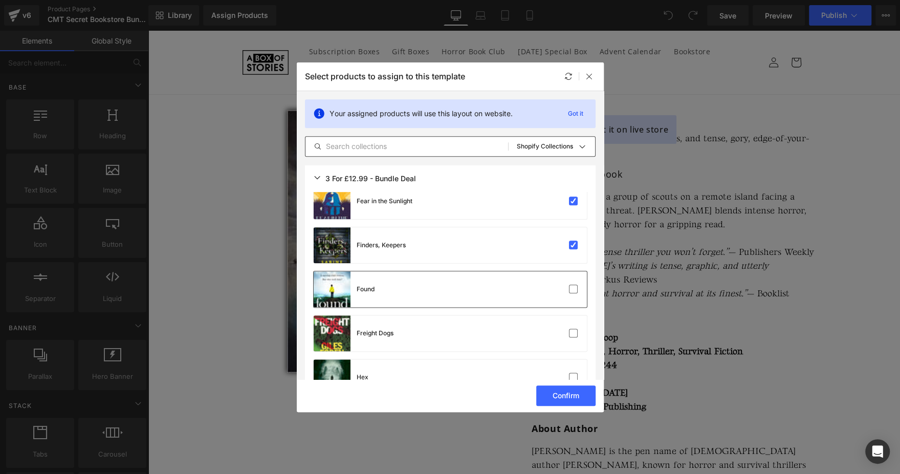
click at [514, 294] on div "Found" at bounding box center [450, 289] width 273 height 36
click at [518, 331] on div "Freight Dogs" at bounding box center [450, 333] width 273 height 36
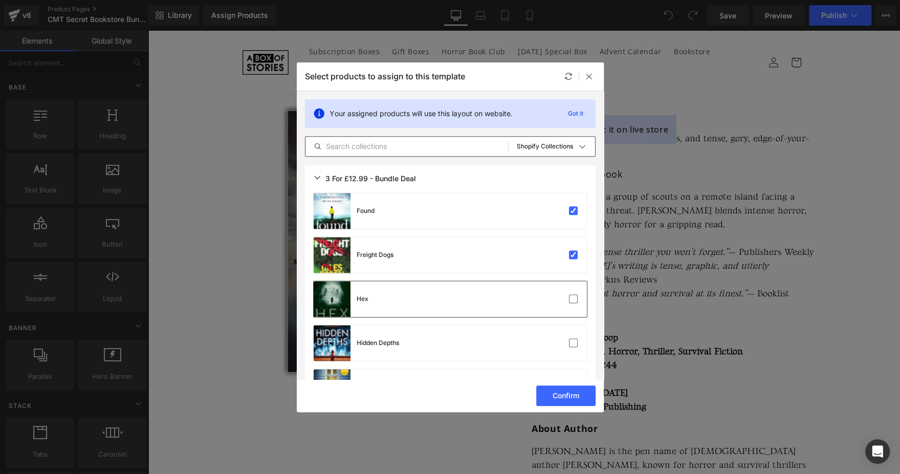
scroll to position [1004, 0]
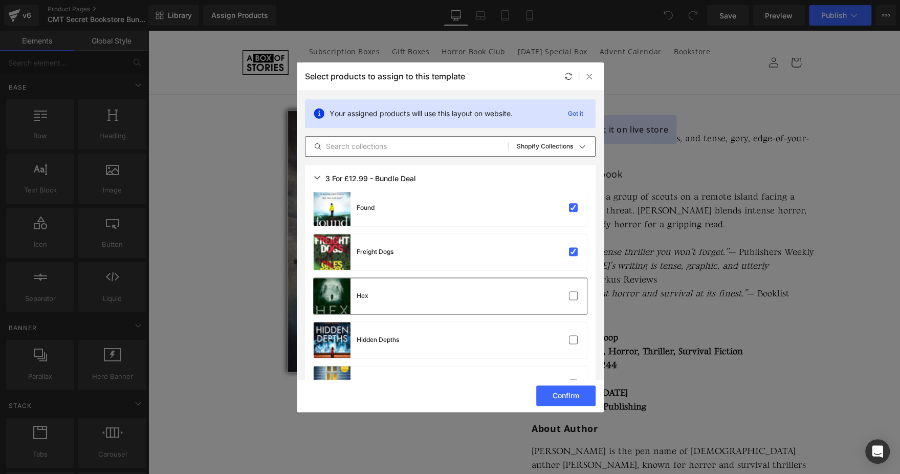
click at [519, 294] on div "Hex" at bounding box center [450, 296] width 273 height 36
click at [507, 346] on div "Hidden Depths" at bounding box center [450, 340] width 273 height 36
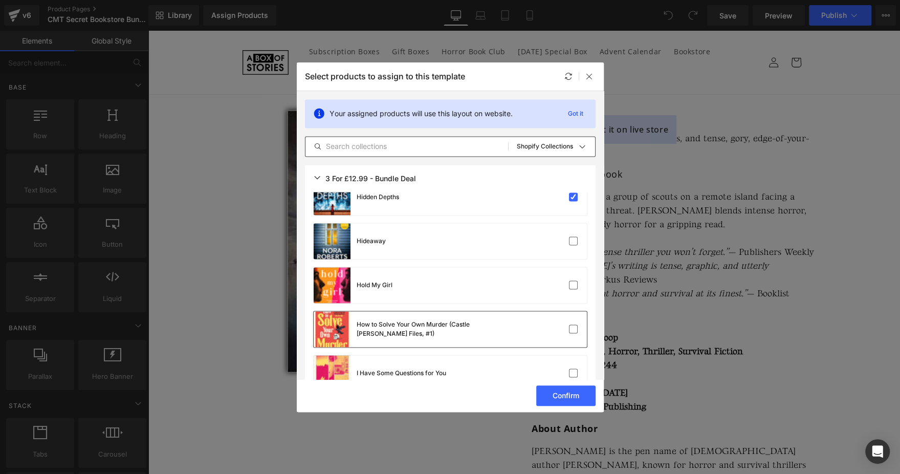
scroll to position [1147, 0]
click at [513, 237] on div "Hideaway" at bounding box center [450, 240] width 273 height 36
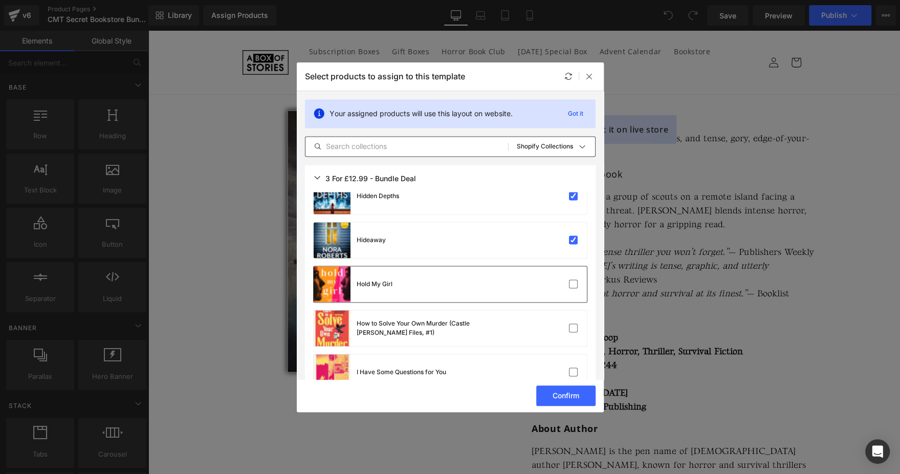
click at [516, 291] on div "Hold My Girl" at bounding box center [450, 284] width 273 height 36
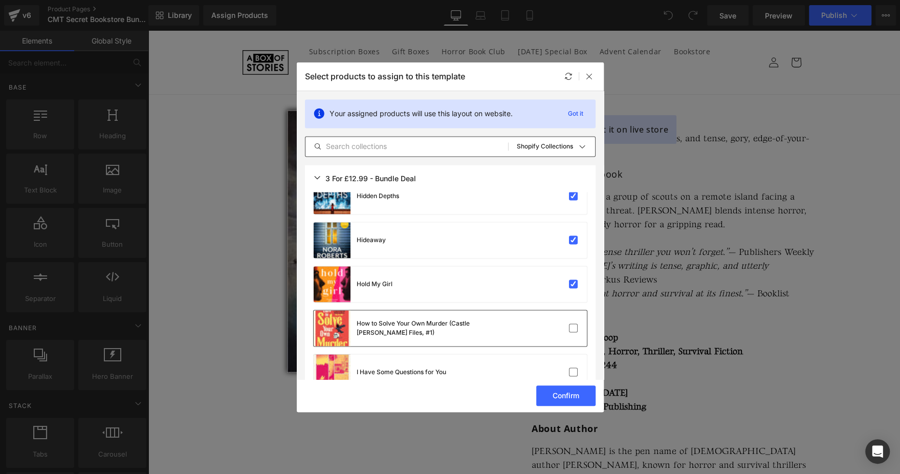
click at [516, 319] on div "How to Solve Your Own Murder (Castle [PERSON_NAME] Files, #1)" at bounding box center [450, 328] width 273 height 36
click at [492, 374] on div "I Have Some Questions for You" at bounding box center [450, 372] width 273 height 36
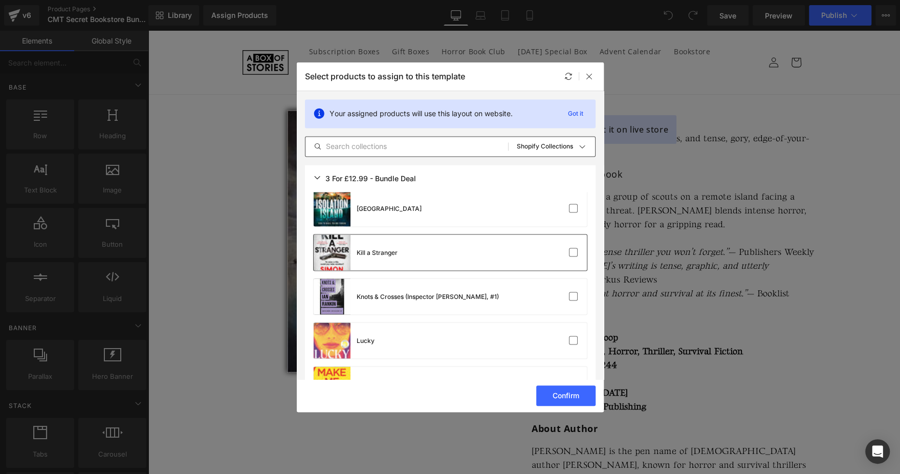
click at [500, 235] on div "Kill a Stranger" at bounding box center [450, 252] width 273 height 36
click at [513, 197] on div "[GEOGRAPHIC_DATA]" at bounding box center [450, 208] width 273 height 36
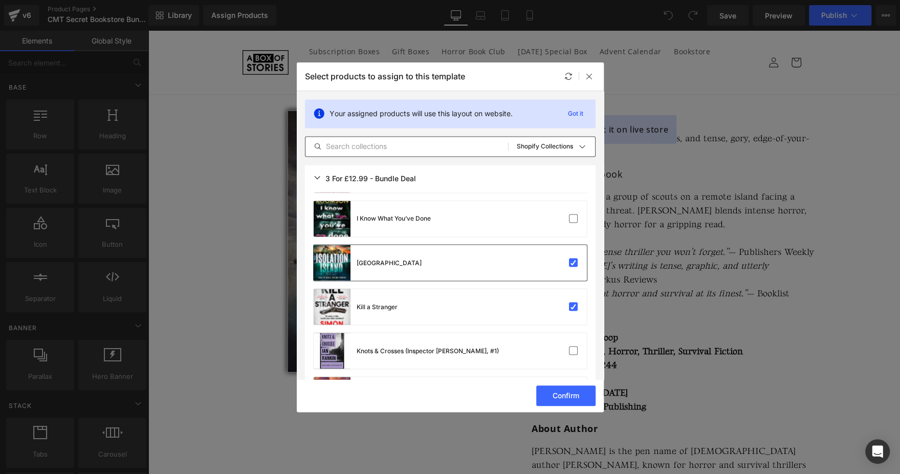
scroll to position [1340, 0]
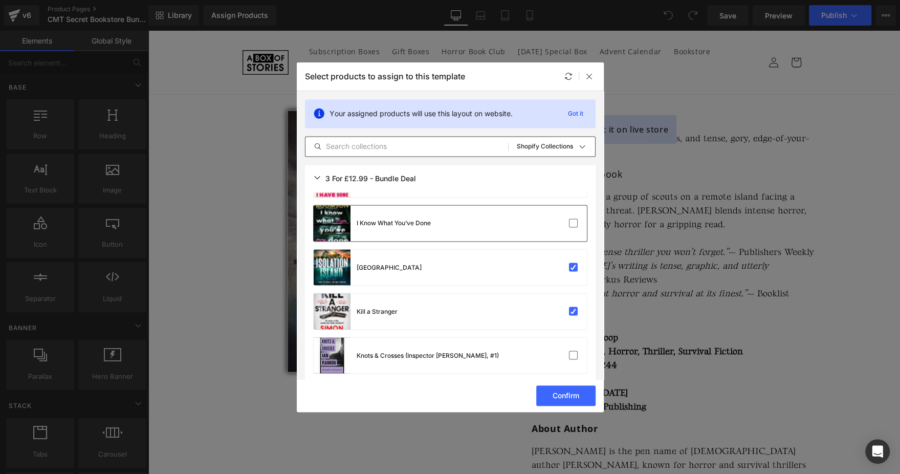
click at [500, 232] on div "I Know What You’ve Done" at bounding box center [450, 223] width 273 height 36
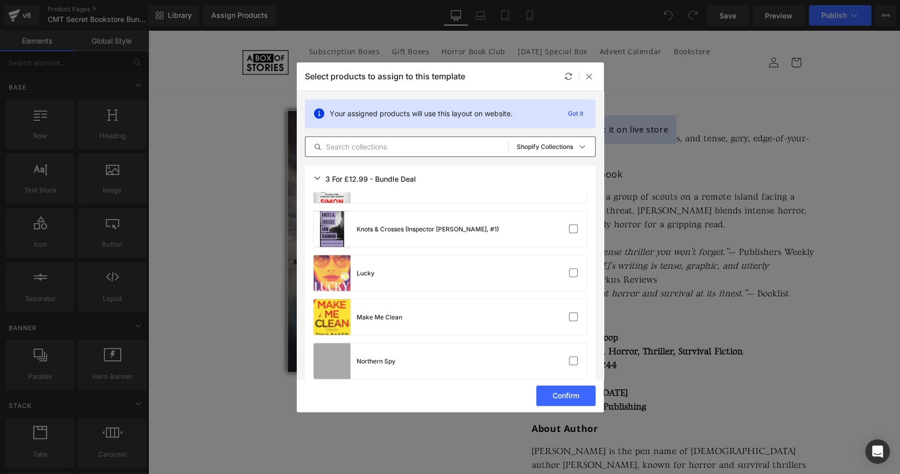
scroll to position [1471, 0]
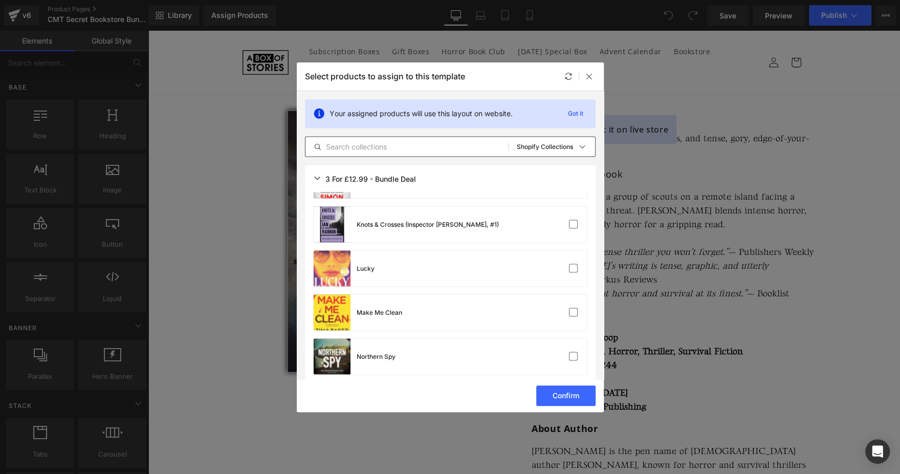
click at [500, 232] on div "Knots & Crosses (Inspector [PERSON_NAME], #1)" at bounding box center [450, 224] width 273 height 36
click at [495, 278] on div "Lucky" at bounding box center [450, 268] width 273 height 36
click at [489, 335] on div "A Game of Lies (DC Morgan) A Spy Alone A Traitor’s Heart All The Sinners Bleed …" at bounding box center [450, 448] width 291 height 3388
click at [491, 311] on div "Make Me Clean" at bounding box center [450, 312] width 273 height 36
click at [482, 352] on div "Northern Spy" at bounding box center [450, 356] width 273 height 36
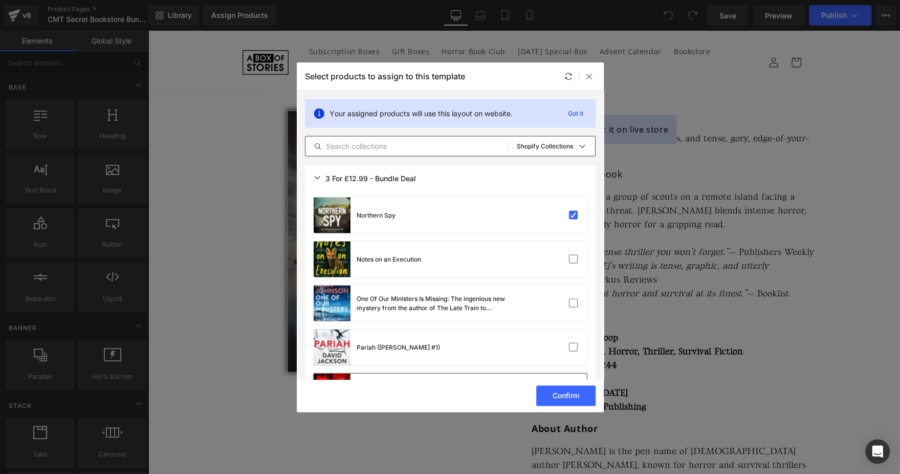
scroll to position [1615, 0]
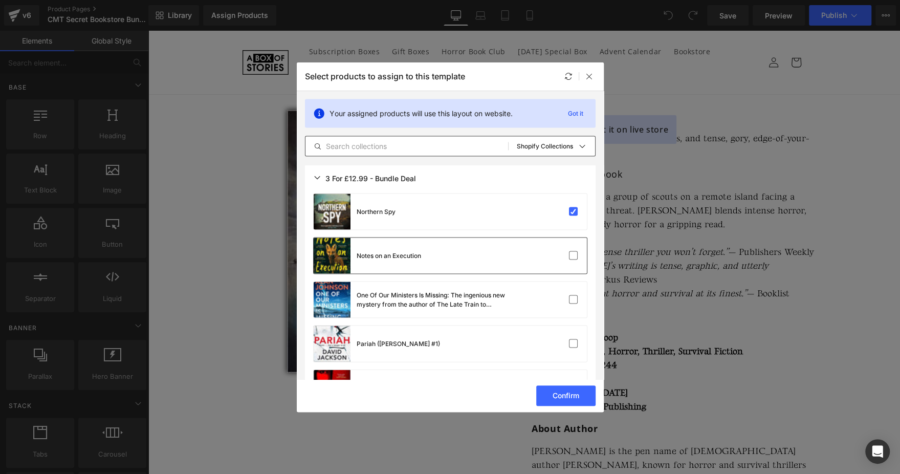
click at [483, 250] on div "Notes on an Execution" at bounding box center [450, 256] width 273 height 36
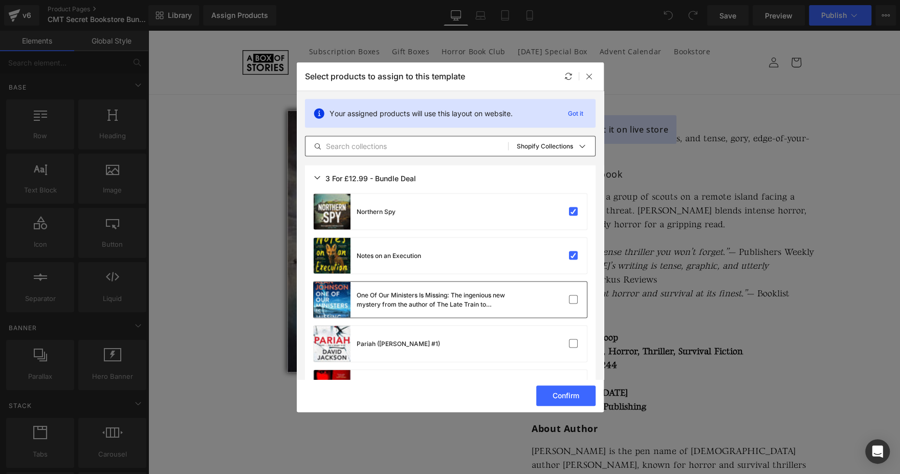
click at [480, 293] on div "One Of Our Ministers Is Missing: The ingenious new mystery from the author of T…" at bounding box center [433, 300] width 153 height 18
click at [474, 355] on div "Pariah ([PERSON_NAME] #1)" at bounding box center [450, 344] width 273 height 36
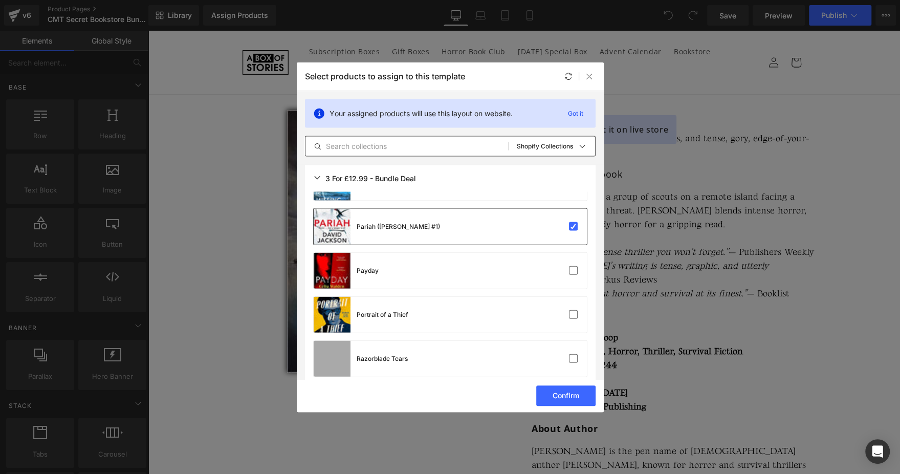
scroll to position [1733, 0]
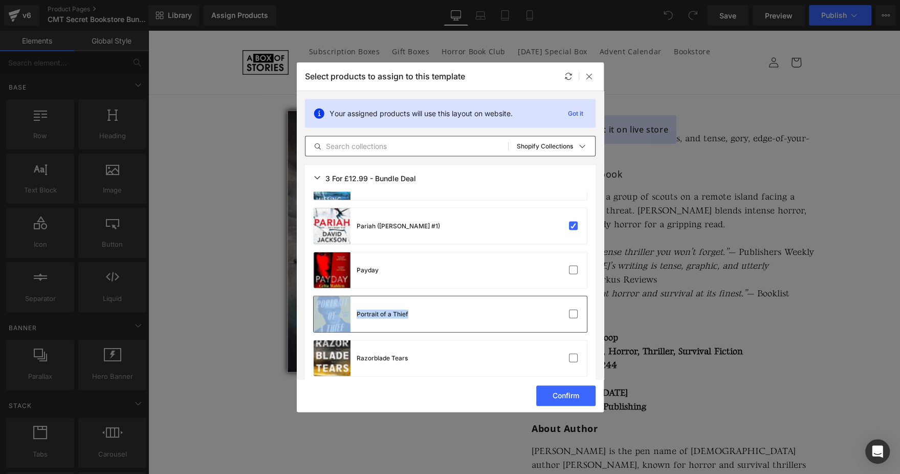
drag, startPoint x: 504, startPoint y: 256, endPoint x: 477, endPoint y: 323, distance: 72.1
click at [477, 323] on div "A Game of Lies (DC Morgan) A Spy Alone A Traitor’s Heart All The Sinners Bleed …" at bounding box center [450, 186] width 291 height 3388
click at [477, 323] on div "Portrait of a Thief" at bounding box center [450, 314] width 273 height 36
click at [517, 278] on div "Payday" at bounding box center [450, 270] width 273 height 36
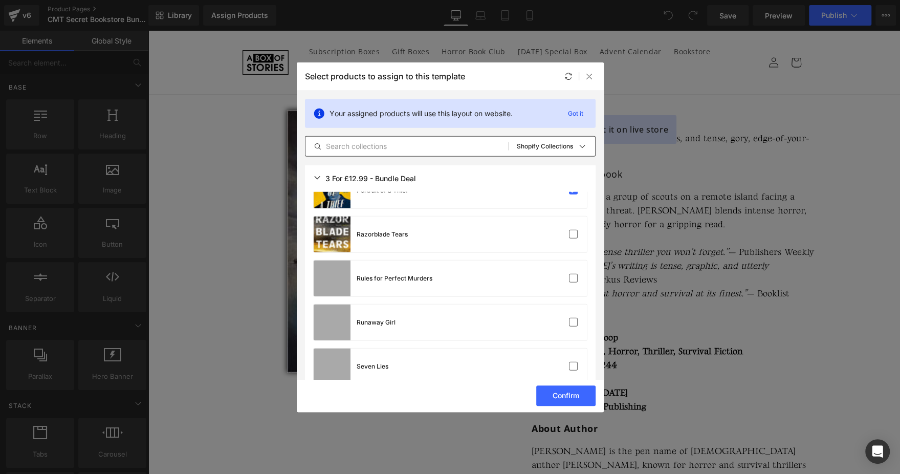
scroll to position [1860, 0]
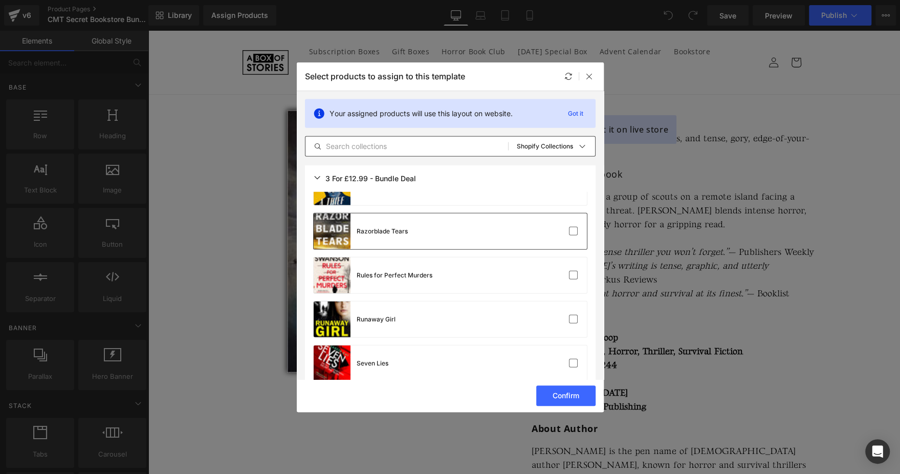
click at [538, 231] on div at bounding box center [556, 231] width 46 height 10
click at [528, 268] on div "Rules for Perfect Murders" at bounding box center [450, 275] width 273 height 36
click at [515, 325] on div "Runaway Girl" at bounding box center [450, 319] width 273 height 36
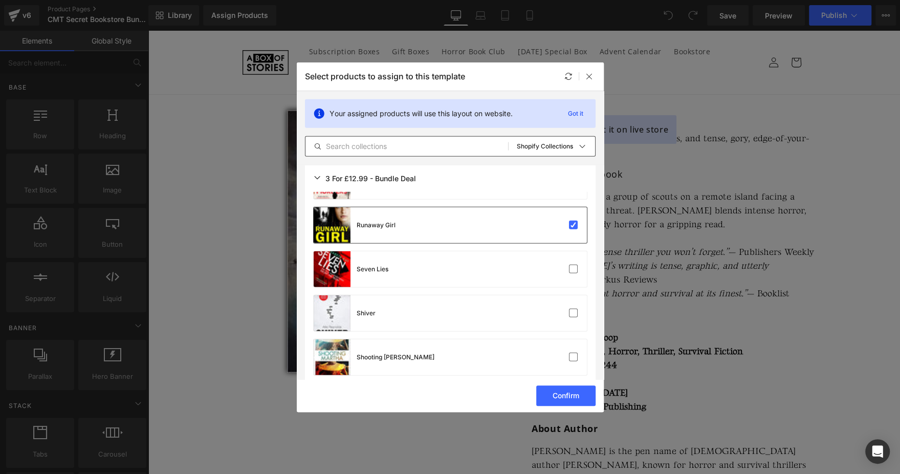
scroll to position [1951, 0]
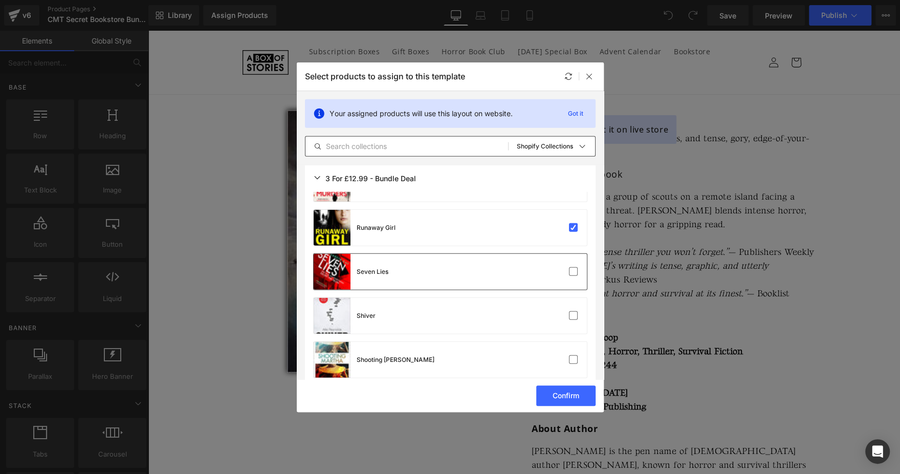
click at [528, 285] on div "Seven Lies" at bounding box center [450, 272] width 273 height 36
click at [526, 313] on div "Shiver" at bounding box center [450, 316] width 273 height 36
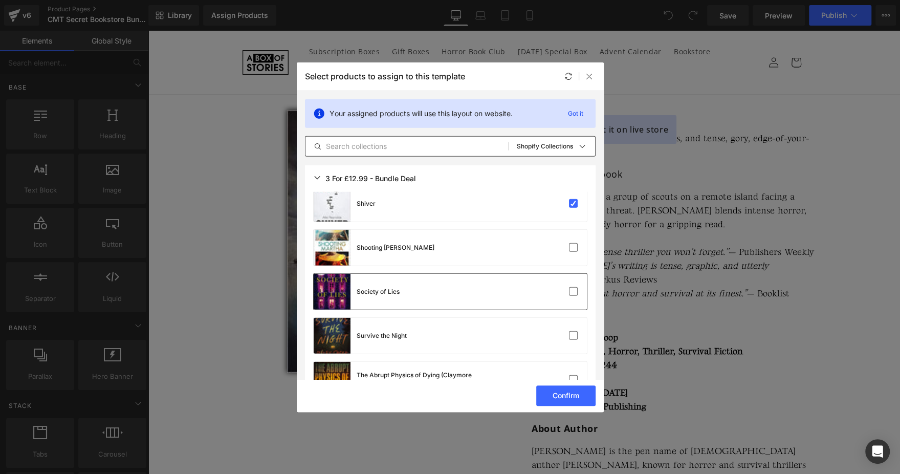
scroll to position [2064, 0]
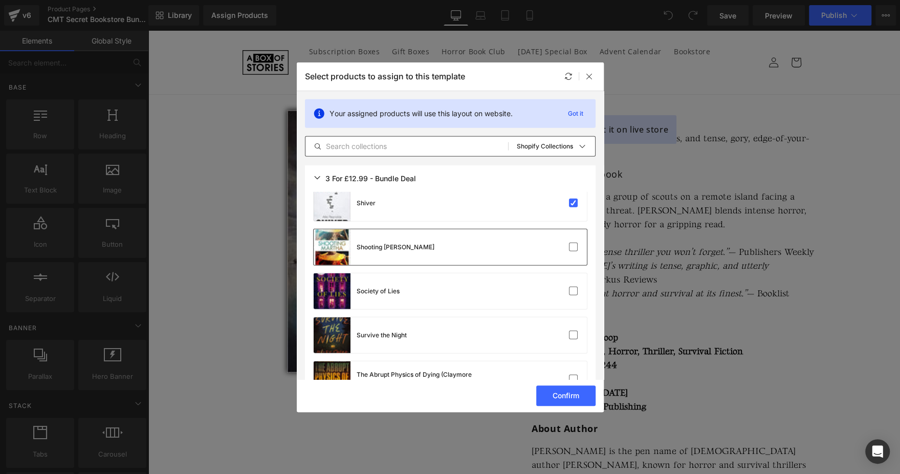
click at [542, 256] on div "Shooting [PERSON_NAME]" at bounding box center [450, 247] width 273 height 36
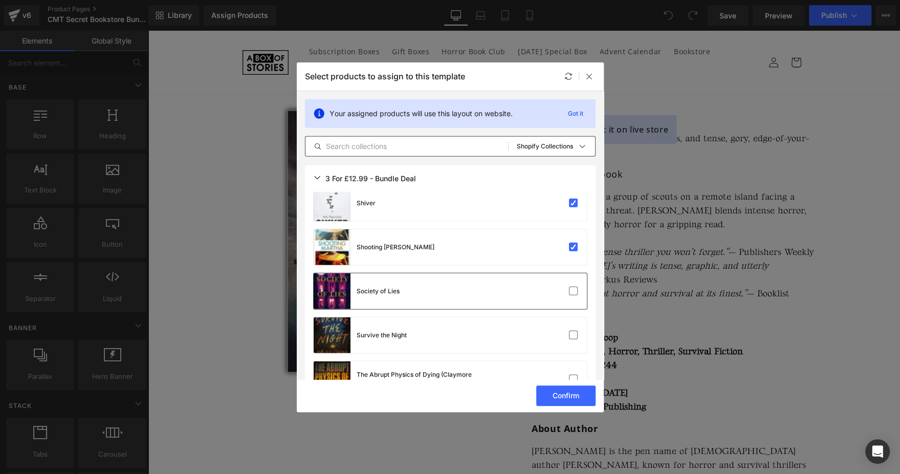
click at [536, 286] on div at bounding box center [556, 291] width 46 height 10
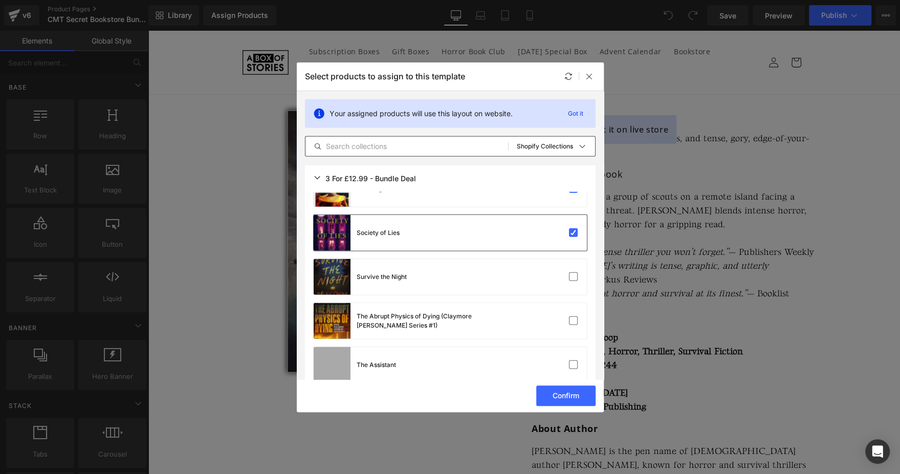
scroll to position [2123, 0]
click at [536, 285] on div "Survive the Night" at bounding box center [450, 276] width 273 height 36
click at [541, 350] on div "The Assistant" at bounding box center [450, 364] width 273 height 36
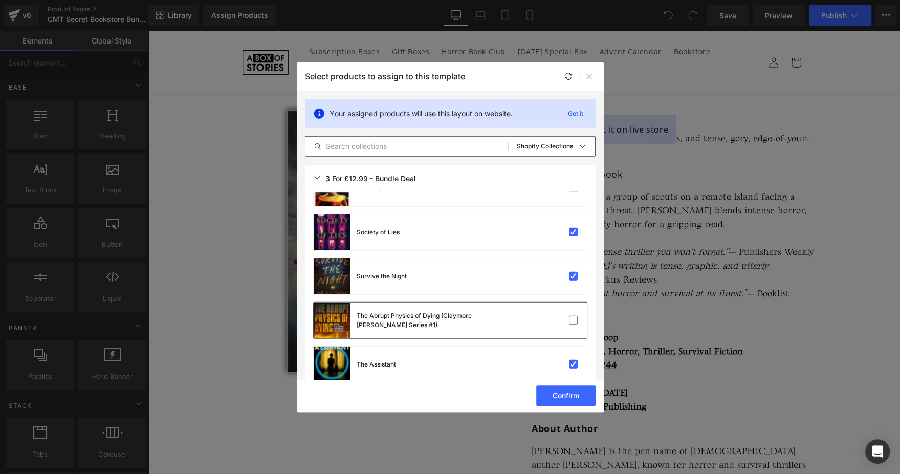
click at [539, 327] on div "The Abrupt Physics of Dying (Claymore [PERSON_NAME] Series #1)" at bounding box center [450, 320] width 273 height 36
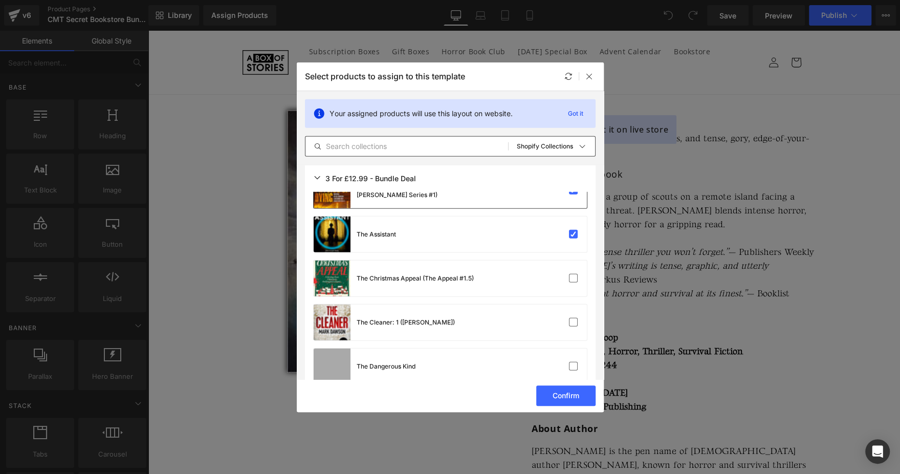
scroll to position [2251, 0]
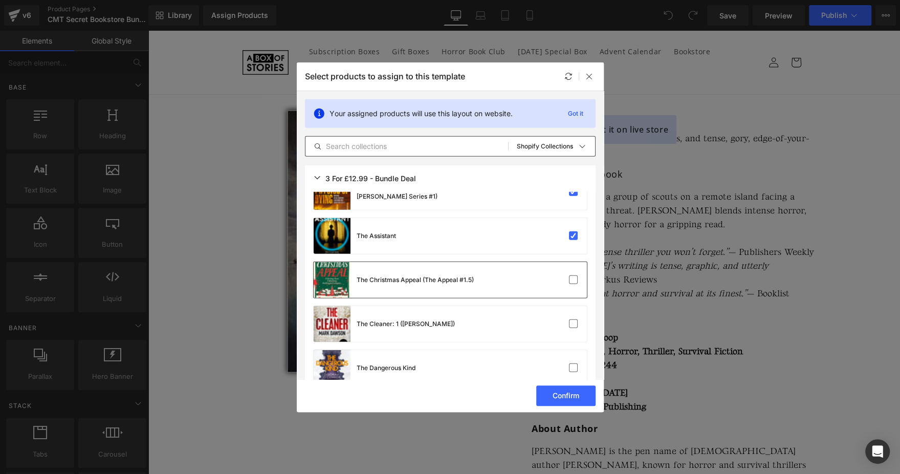
click at [546, 277] on div at bounding box center [556, 280] width 46 height 10
click at [533, 322] on div at bounding box center [556, 324] width 46 height 10
click at [513, 368] on div "The Dangerous Kind" at bounding box center [450, 368] width 273 height 36
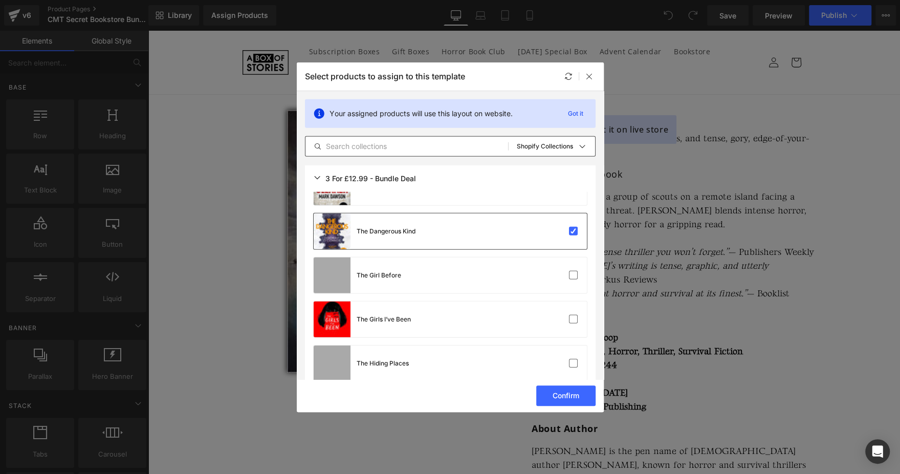
scroll to position [2390, 0]
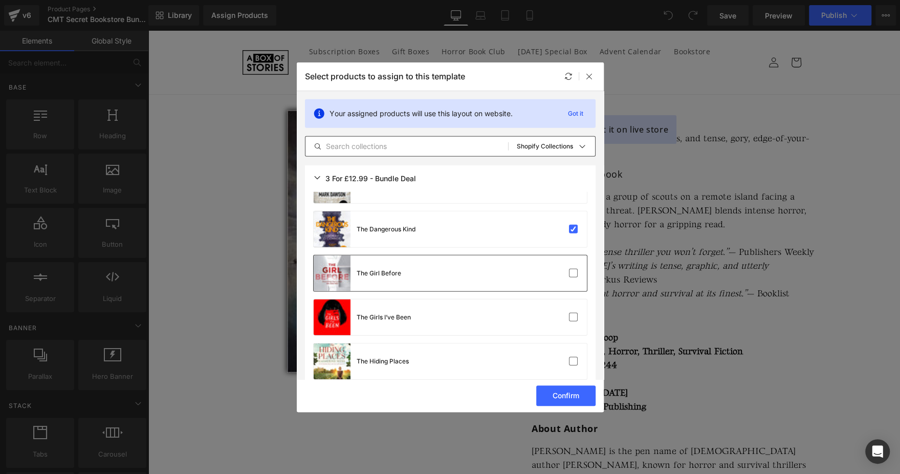
click at [537, 265] on div "The Girl Before" at bounding box center [450, 273] width 273 height 36
click at [537, 308] on div "The Girls I’ve Been" at bounding box center [450, 317] width 273 height 36
click at [520, 354] on div "The Hiding Places" at bounding box center [450, 361] width 273 height 36
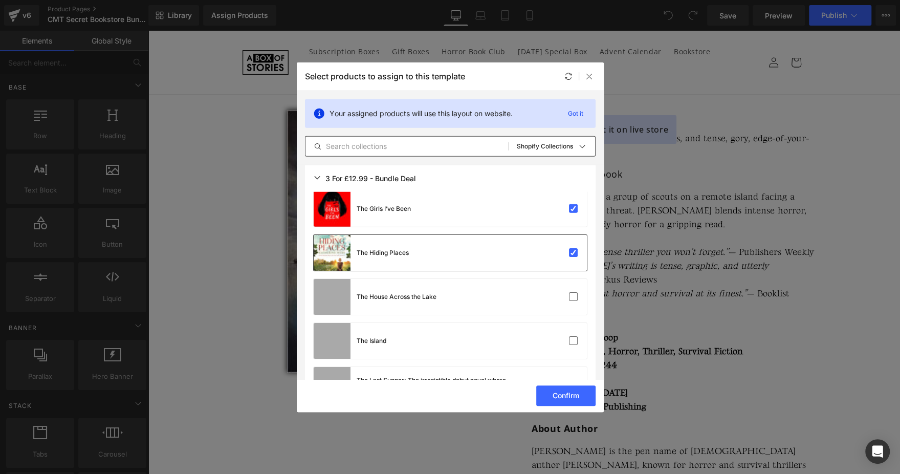
scroll to position [2507, 0]
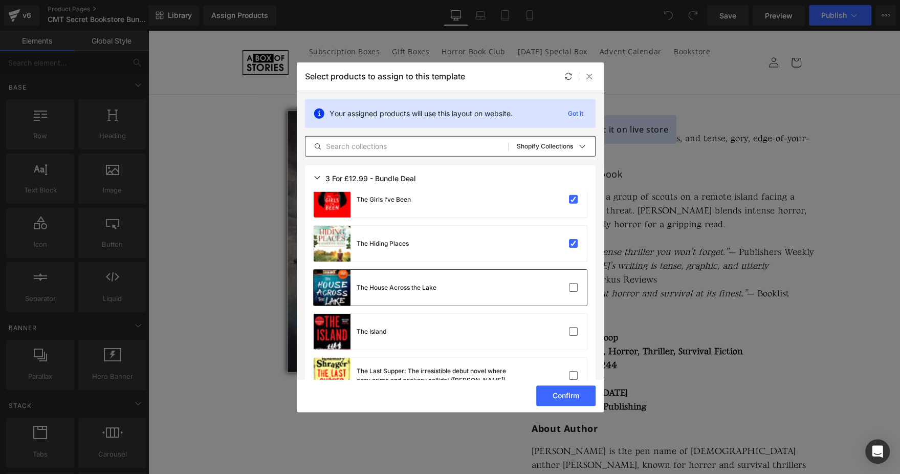
click at [525, 286] on div "The House Across the Lake" at bounding box center [450, 288] width 273 height 36
click at [527, 338] on div "The Island" at bounding box center [450, 332] width 273 height 36
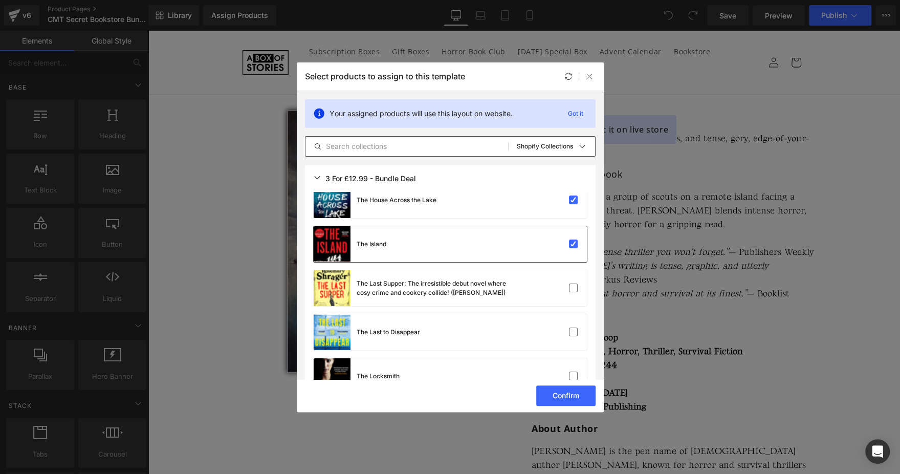
scroll to position [2596, 0]
click at [541, 288] on div at bounding box center [556, 287] width 46 height 10
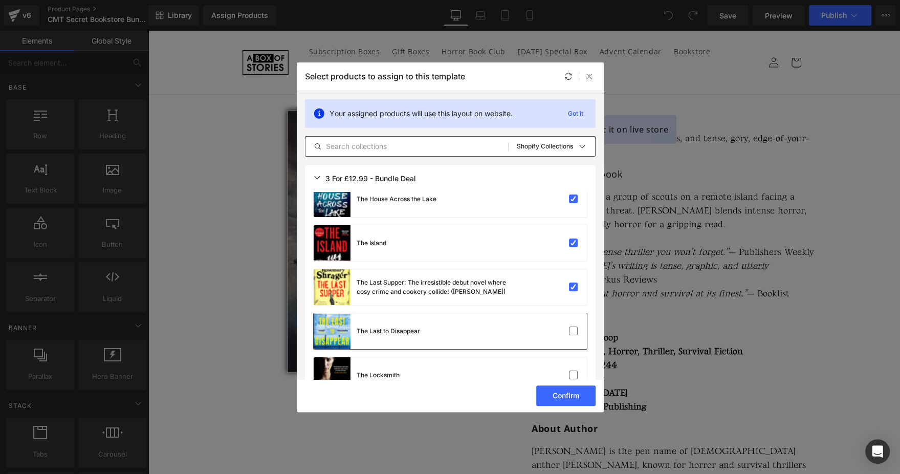
click at [510, 316] on div "The Last to Disappear" at bounding box center [450, 331] width 273 height 36
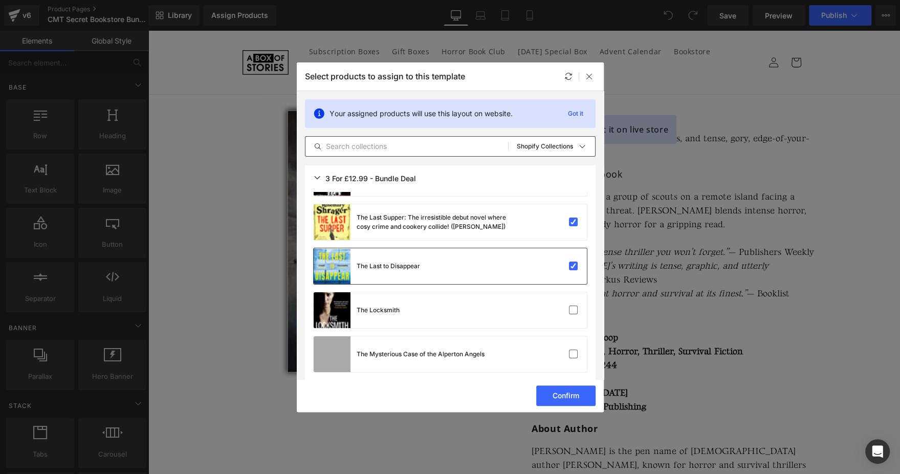
scroll to position [2662, 0]
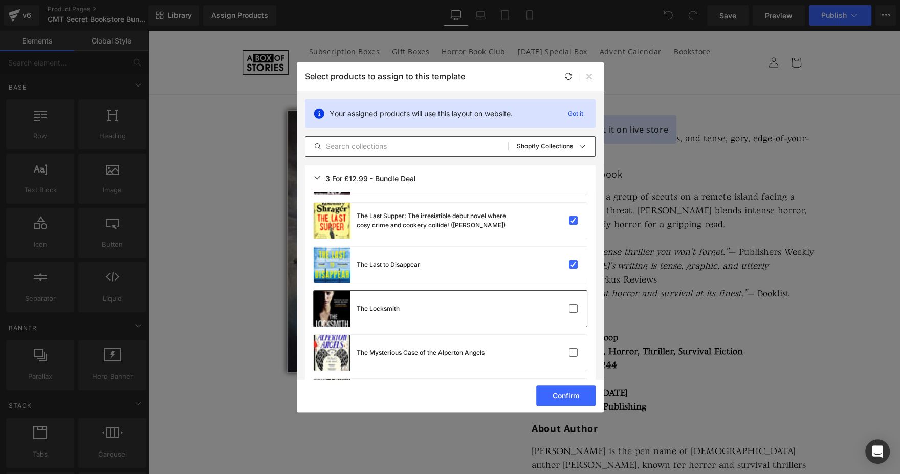
click at [510, 312] on div "The Locksmith" at bounding box center [450, 309] width 273 height 36
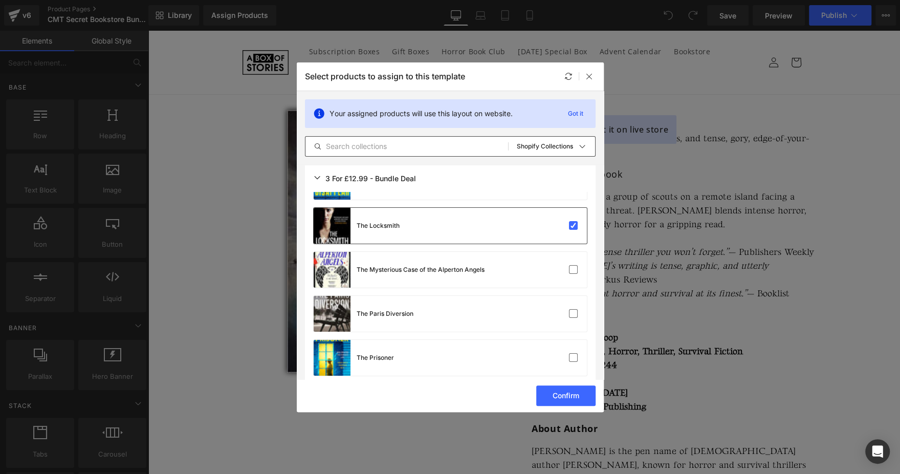
scroll to position [2747, 0]
click at [535, 271] on div at bounding box center [556, 267] width 46 height 10
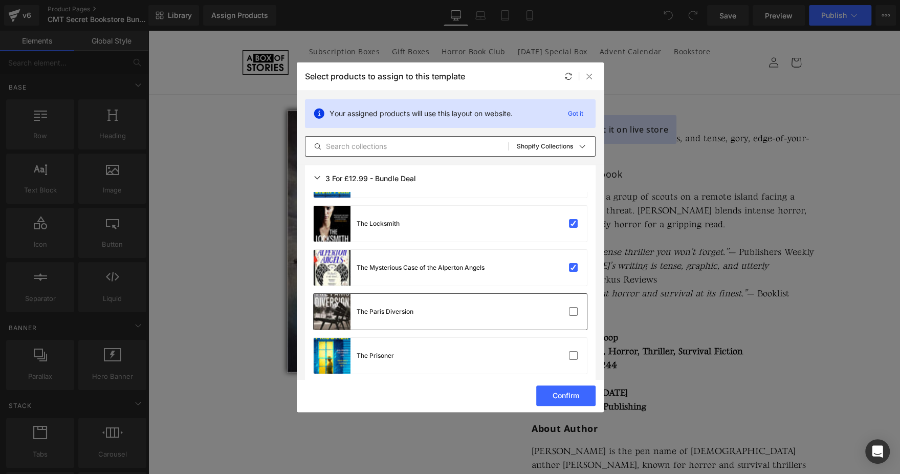
click at [523, 310] on div "The Paris Diversion" at bounding box center [450, 312] width 273 height 36
click at [510, 361] on div "The Prisoner" at bounding box center [450, 356] width 273 height 36
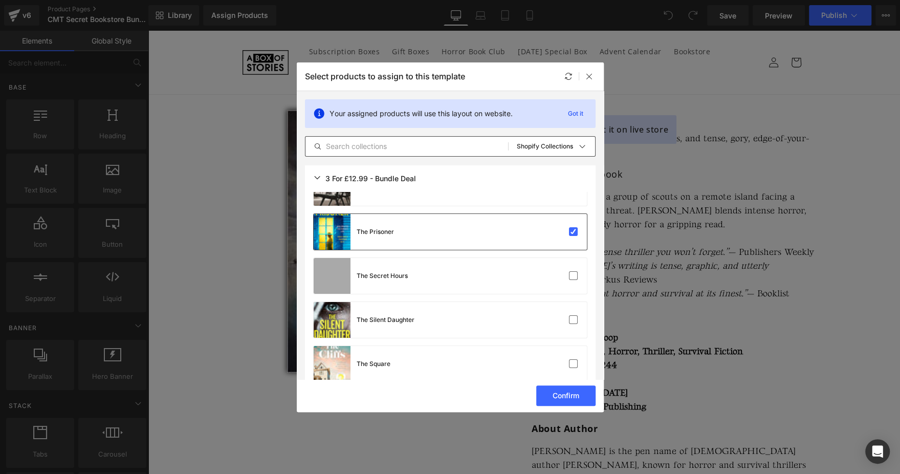
scroll to position [2872, 0]
click at [533, 270] on div at bounding box center [556, 275] width 46 height 10
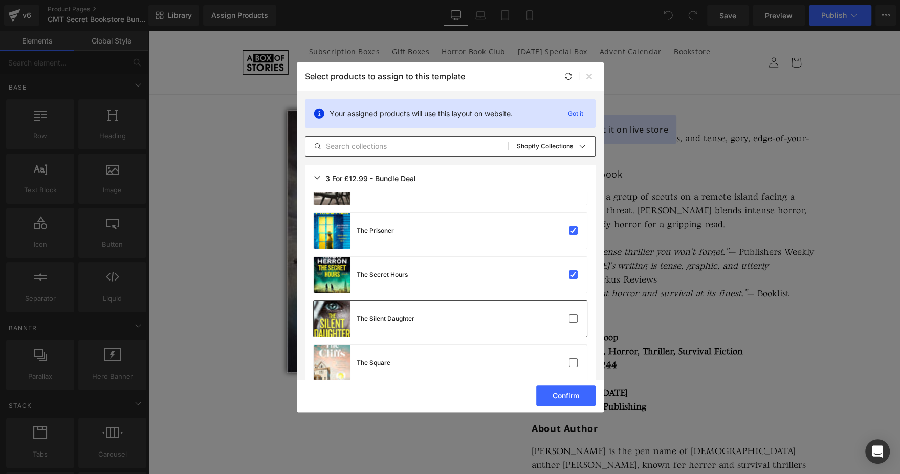
click at [526, 310] on div "The Silent Daughter" at bounding box center [450, 319] width 273 height 36
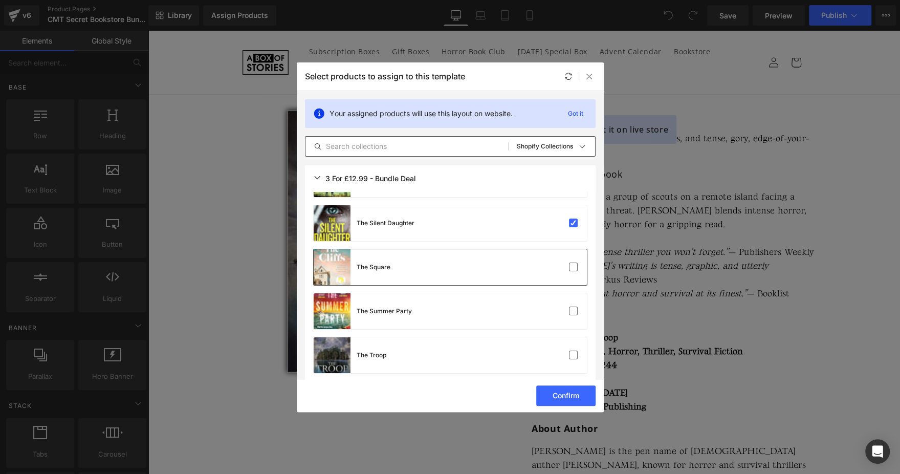
click at [532, 259] on div "The Square" at bounding box center [450, 267] width 273 height 36
drag, startPoint x: 528, startPoint y: 302, endPoint x: 516, endPoint y: 363, distance: 62.2
click at [516, 363] on div "The Troop" at bounding box center [450, 355] width 273 height 36
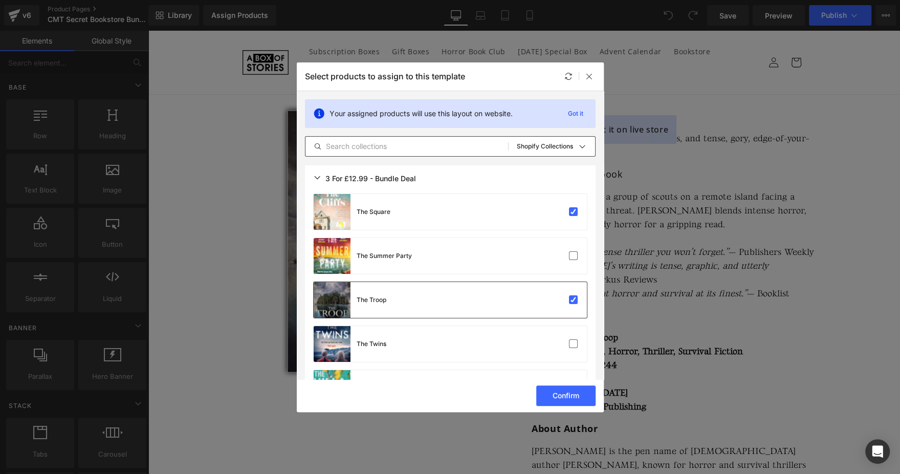
scroll to position [3027, 0]
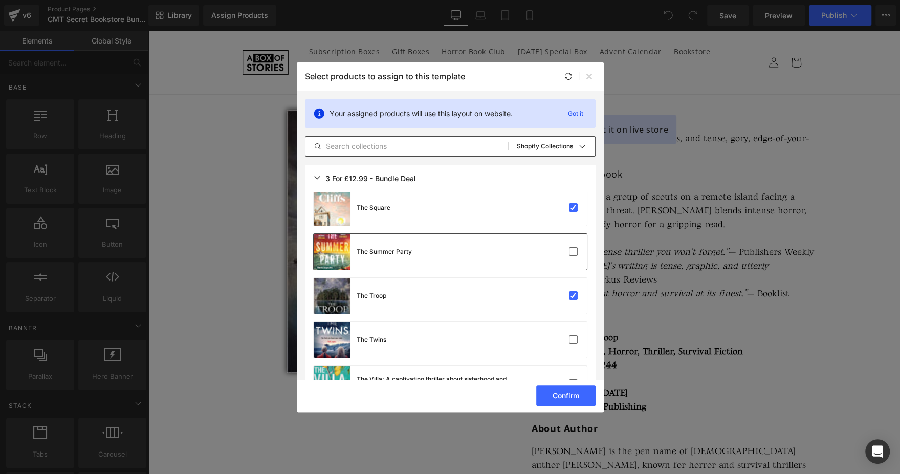
click at [534, 268] on div "The Summer Party" at bounding box center [450, 252] width 273 height 36
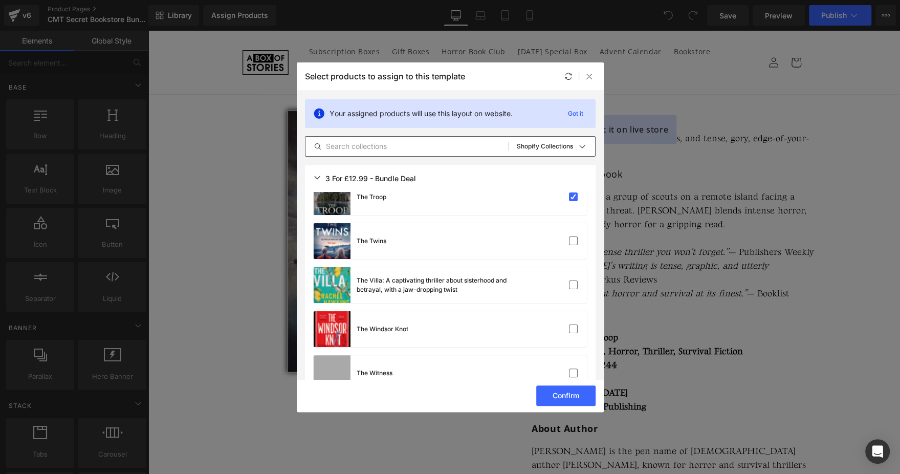
scroll to position [3126, 0]
click at [554, 244] on div at bounding box center [556, 240] width 46 height 10
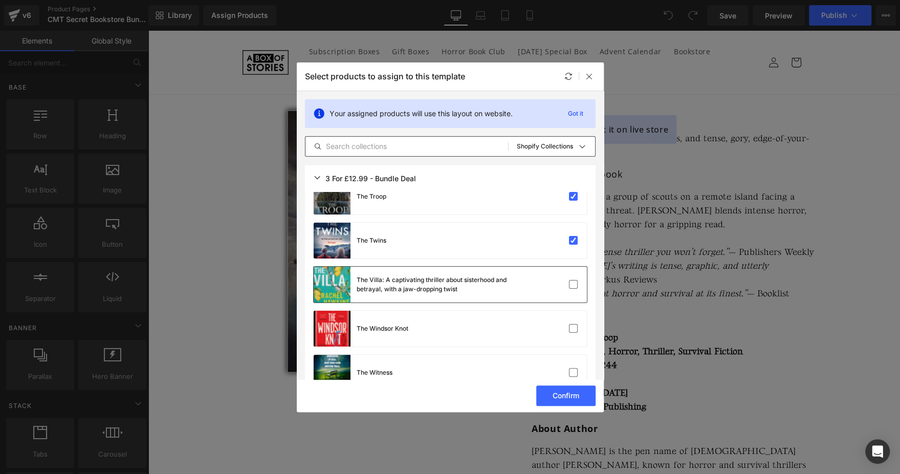
click at [546, 280] on div at bounding box center [556, 284] width 46 height 10
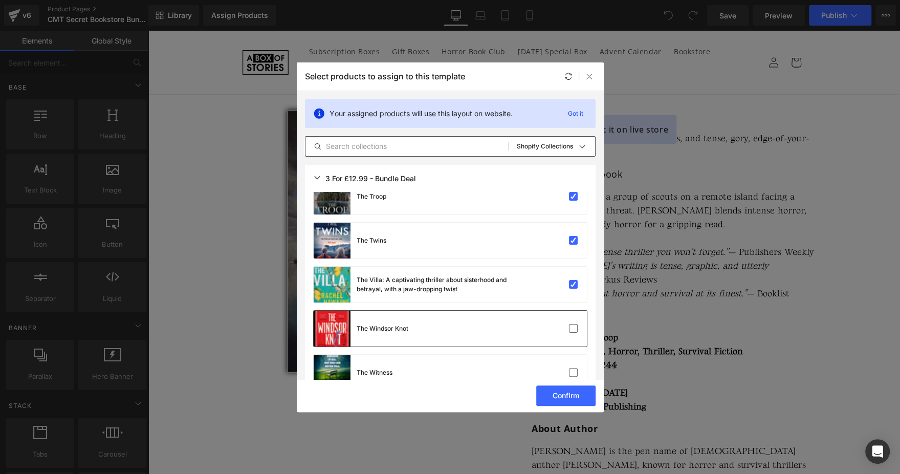
click at [524, 327] on div "The Windsor Knot" at bounding box center [450, 328] width 273 height 36
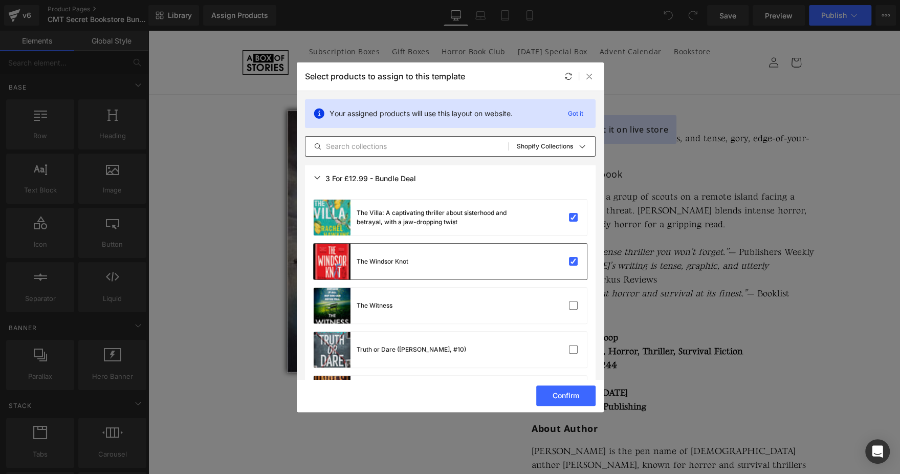
scroll to position [3194, 0]
click at [532, 318] on div "The Witness" at bounding box center [450, 305] width 273 height 36
click at [520, 345] on div "Truth or Dare ([PERSON_NAME], #10)" at bounding box center [450, 349] width 273 height 36
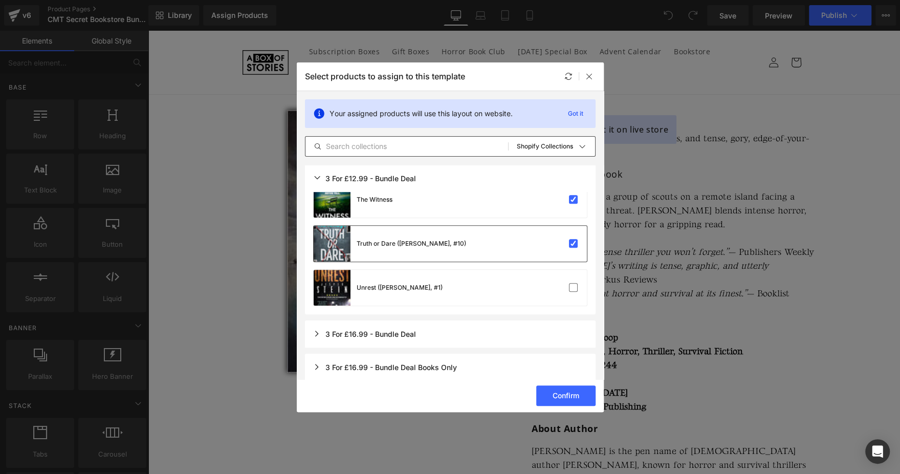
scroll to position [3309, 0]
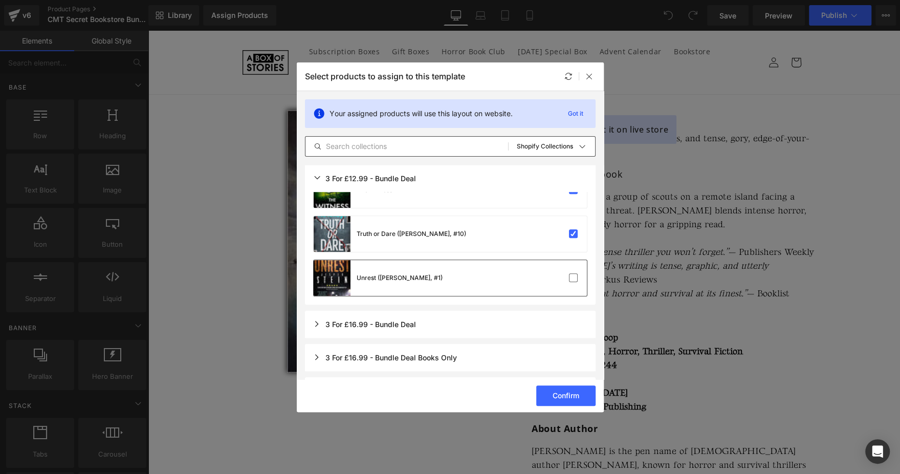
click at [536, 276] on div at bounding box center [556, 278] width 46 height 10
click at [572, 399] on button "Confirm" at bounding box center [565, 395] width 59 height 20
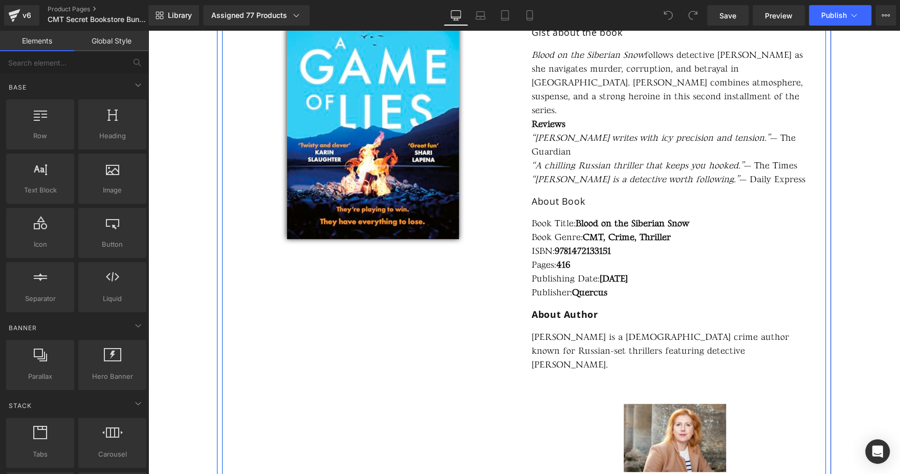
scroll to position [0, 0]
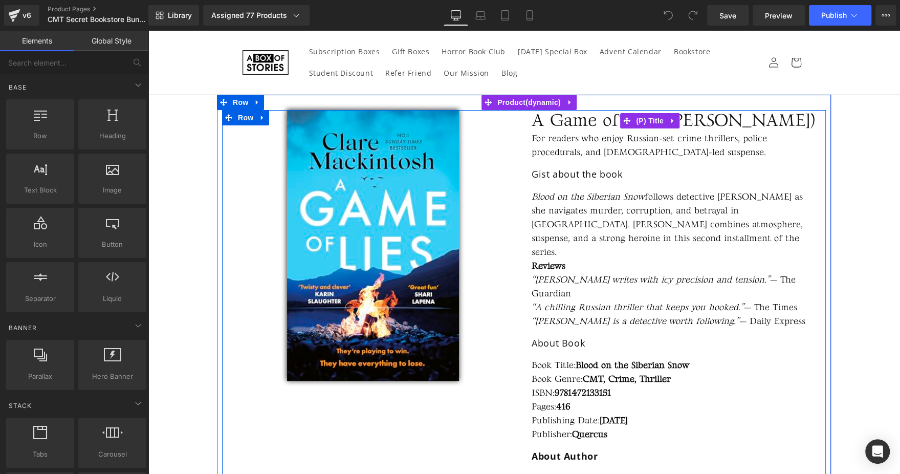
click at [542, 124] on span "A Game of Lies ([PERSON_NAME])" at bounding box center [672, 120] width 283 height 21
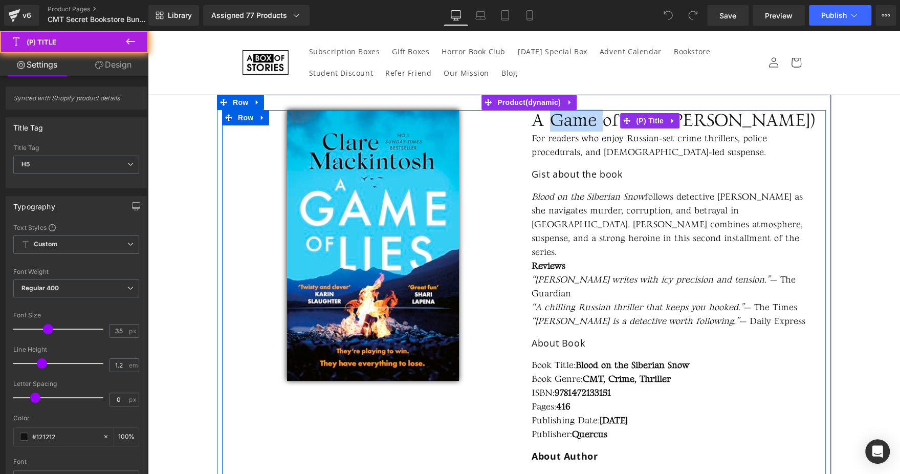
click at [542, 124] on span "A Game of Lies ([PERSON_NAME])" at bounding box center [672, 120] width 283 height 21
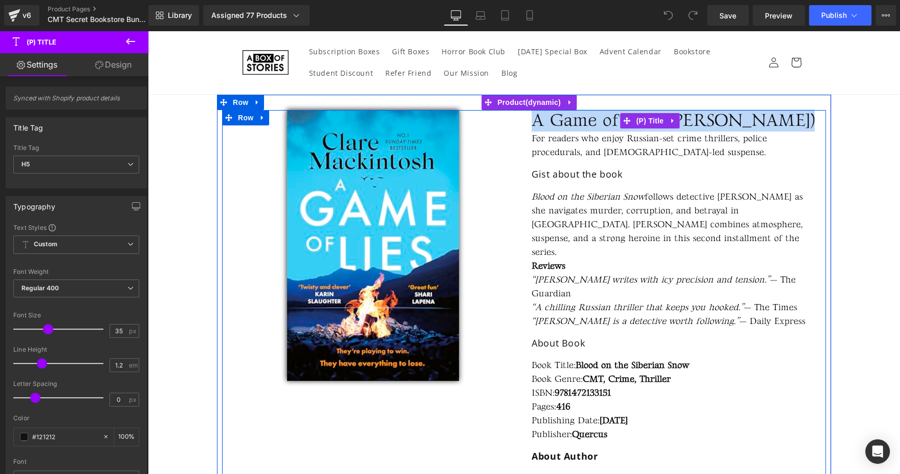
click at [542, 124] on span "A Game of Lies ([PERSON_NAME])" at bounding box center [672, 120] width 283 height 21
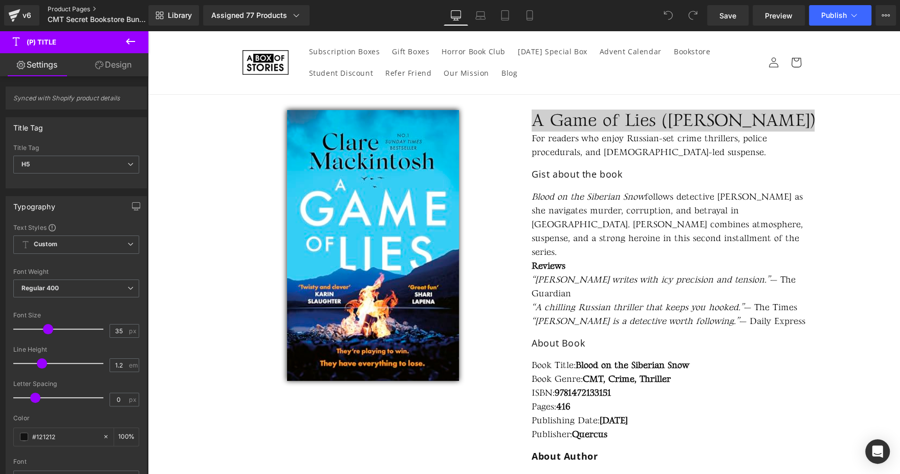
click at [79, 6] on link "Product Pages" at bounding box center [107, 9] width 118 height 8
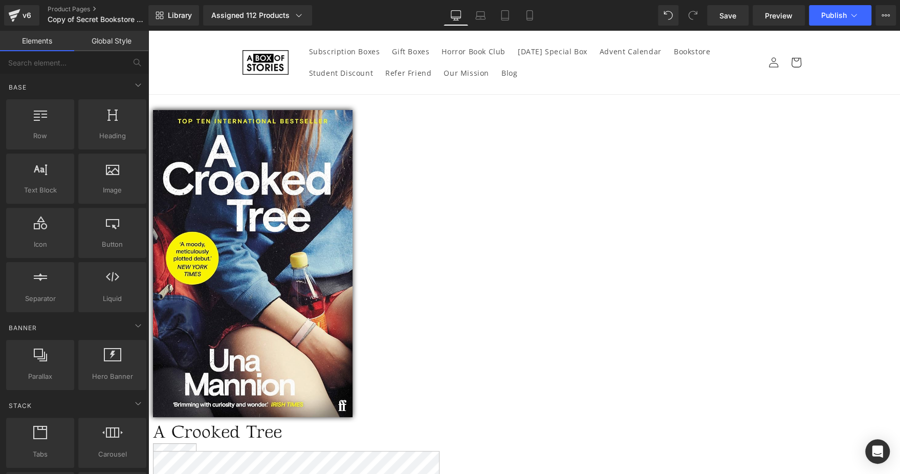
click at [148, 31] on span "Product" at bounding box center [148, 31] width 0 height 0
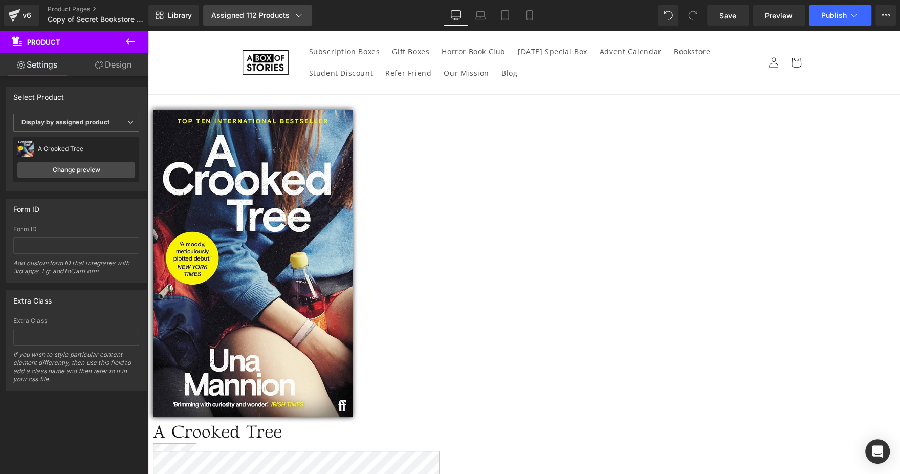
click at [235, 15] on div "Assigned 112 Products" at bounding box center [257, 15] width 93 height 10
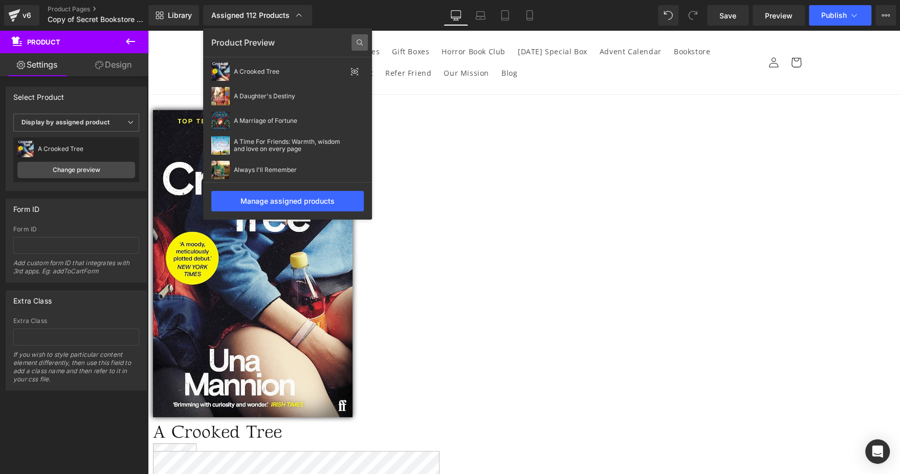
click at [358, 39] on icon at bounding box center [359, 42] width 16 height 16
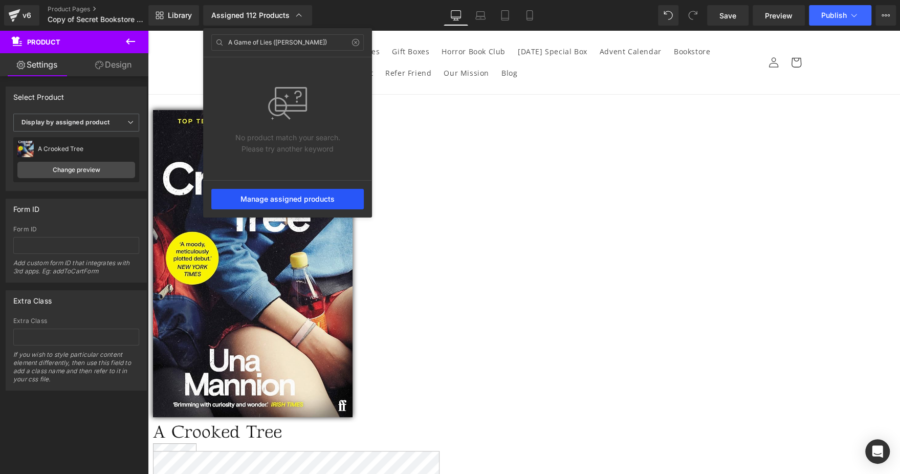
type input "A Game of Lies (DC Morgan)"
click at [245, 196] on div "Manage assigned products" at bounding box center [287, 199] width 152 height 20
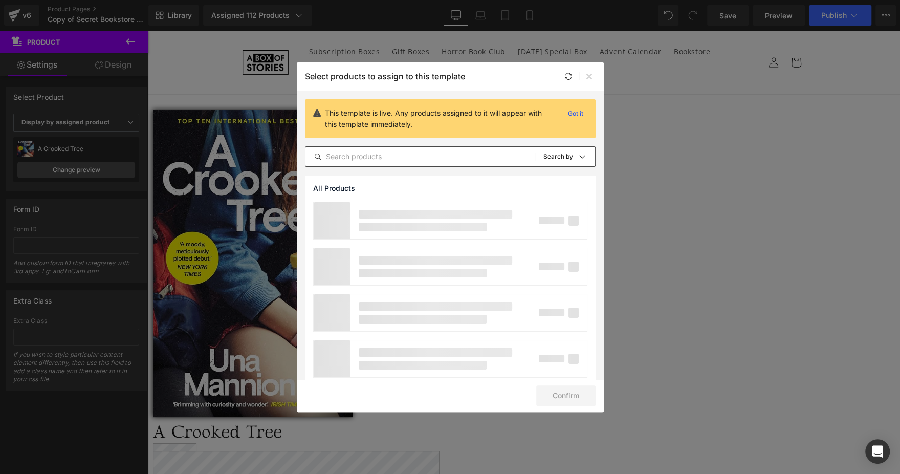
click at [409, 162] on div at bounding box center [419, 156] width 229 height 12
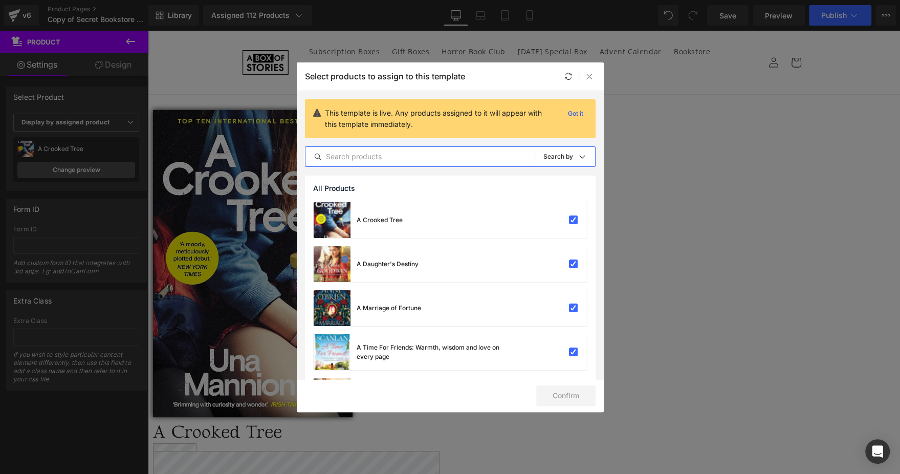
click at [418, 154] on input "text" at bounding box center [419, 156] width 229 height 12
paste input "A Game of Lies (DC Morgan)"
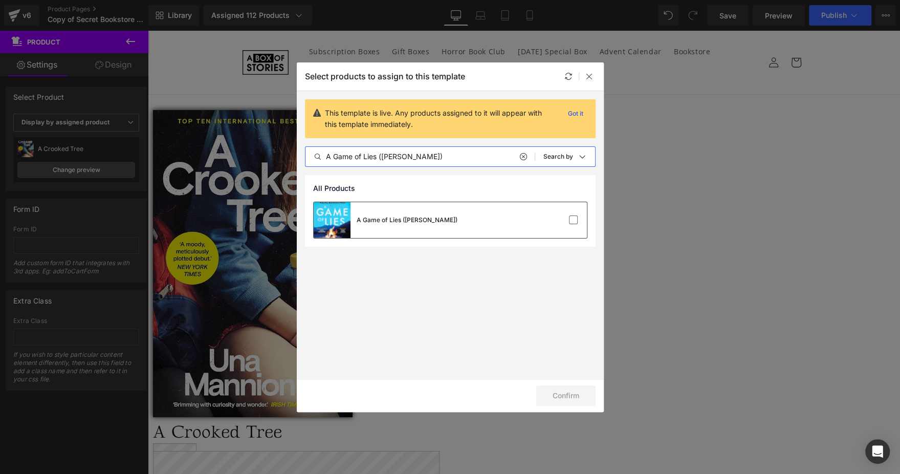
type input "A Game of Lies (DC Morgan)"
click at [457, 220] on div "A Game of Lies (DC Morgan)" at bounding box center [450, 220] width 273 height 36
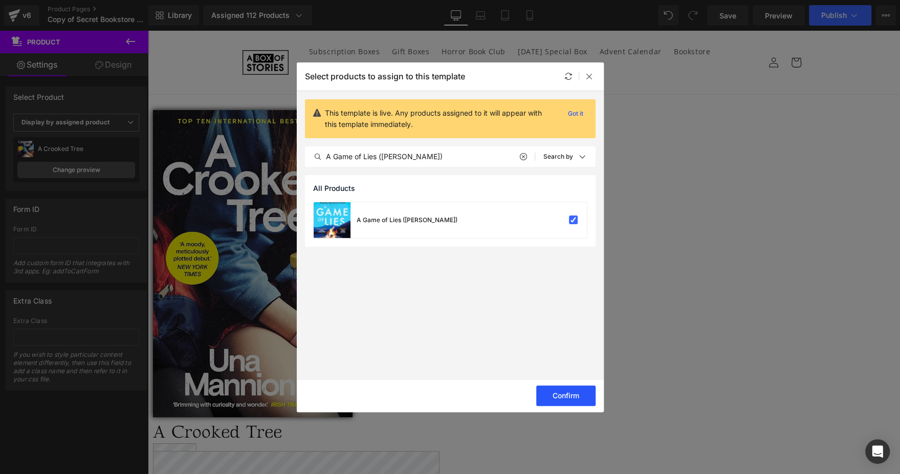
click at [574, 392] on button "Confirm" at bounding box center [565, 395] width 59 height 20
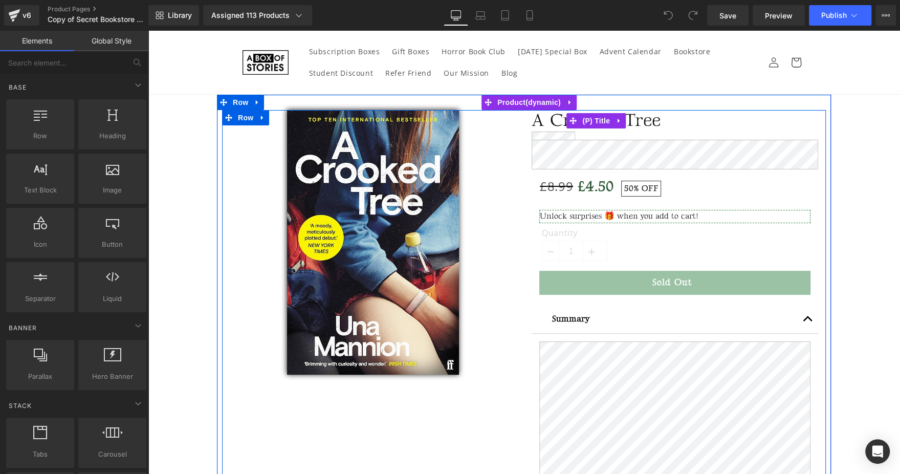
click at [553, 120] on span "A Crooked Tree" at bounding box center [595, 120] width 129 height 21
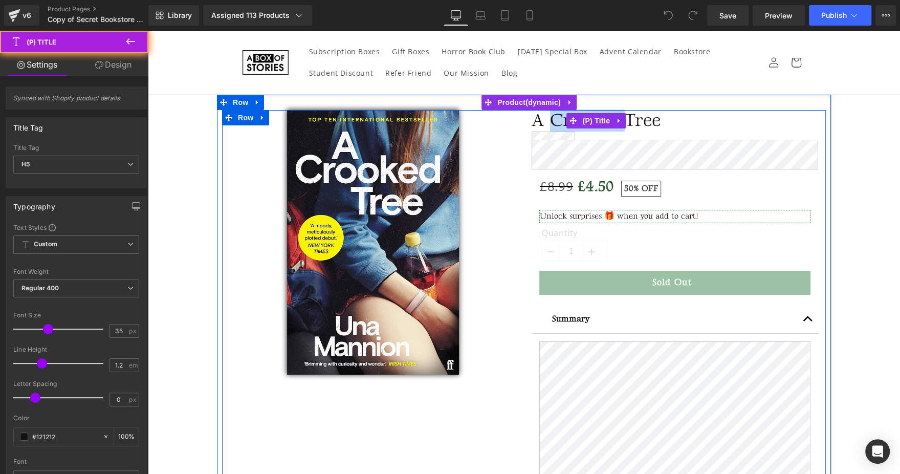
click at [553, 120] on span "A Crooked Tree" at bounding box center [595, 120] width 129 height 21
copy div "A Crooked Tree (P) Title"
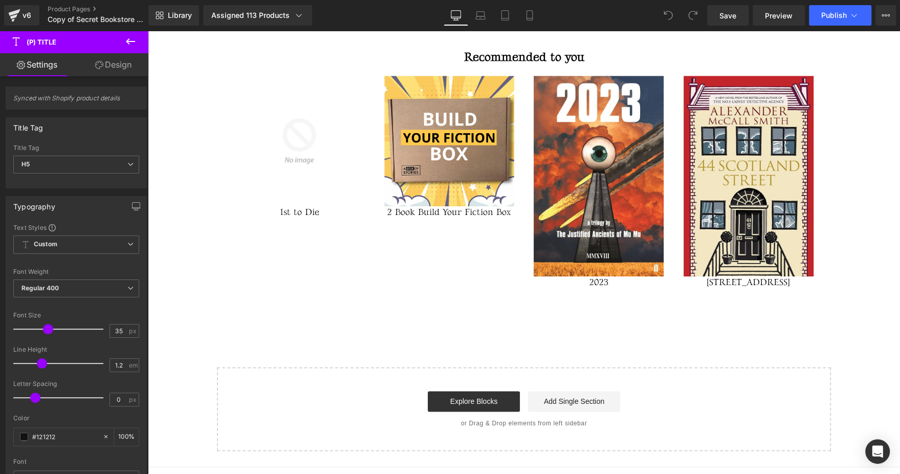
scroll to position [774, 0]
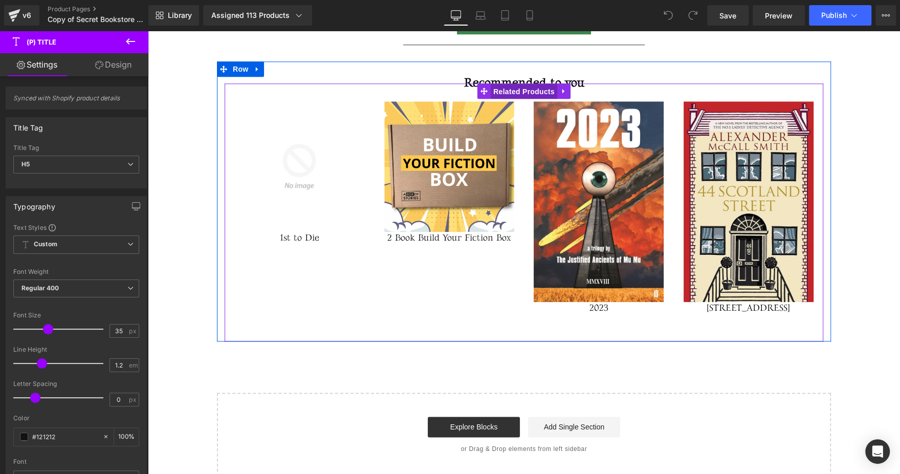
click at [505, 99] on span "Related Products" at bounding box center [524, 91] width 66 height 15
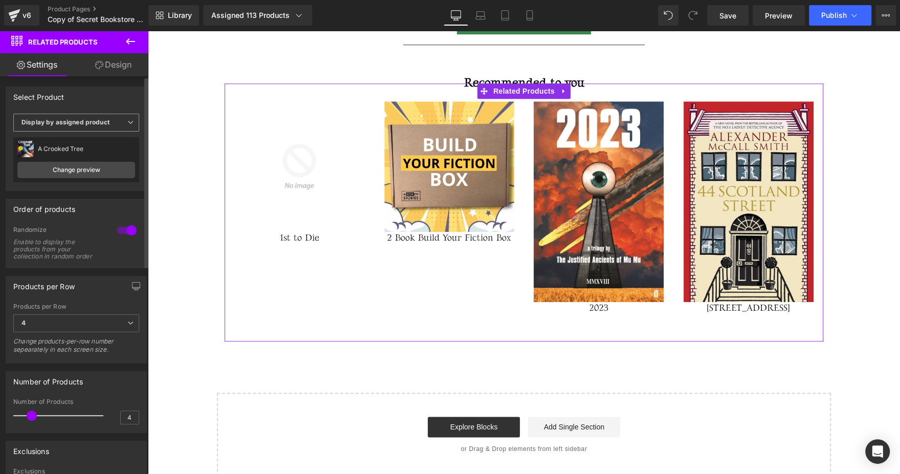
click at [102, 125] on b "Display by assigned product" at bounding box center [65, 122] width 88 height 8
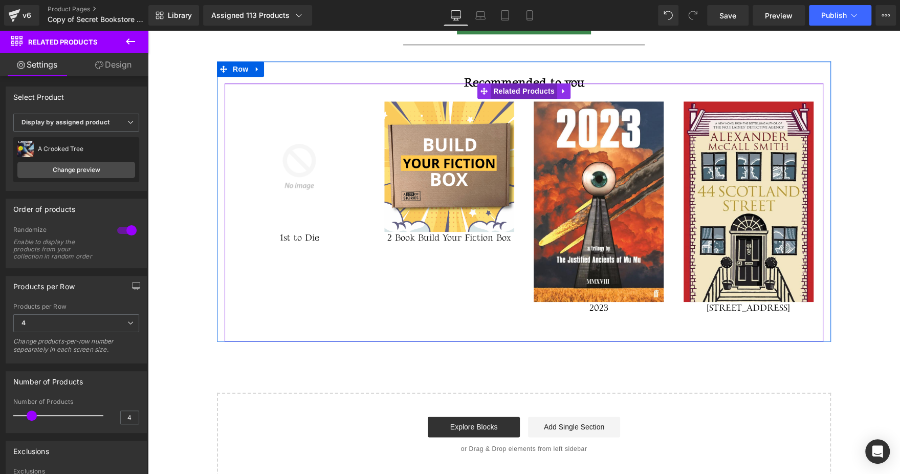
click at [526, 99] on span "Related Products" at bounding box center [524, 90] width 66 height 15
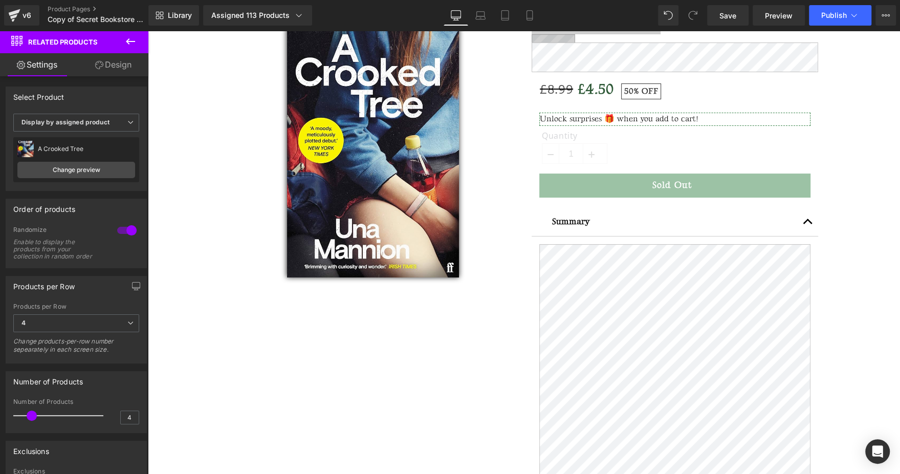
scroll to position [0, 0]
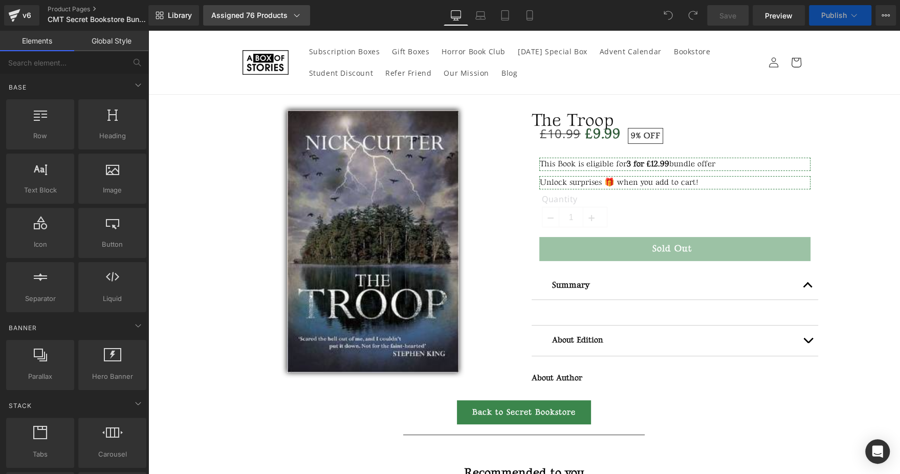
click at [224, 14] on div "Assigned 76 Products" at bounding box center [256, 15] width 91 height 10
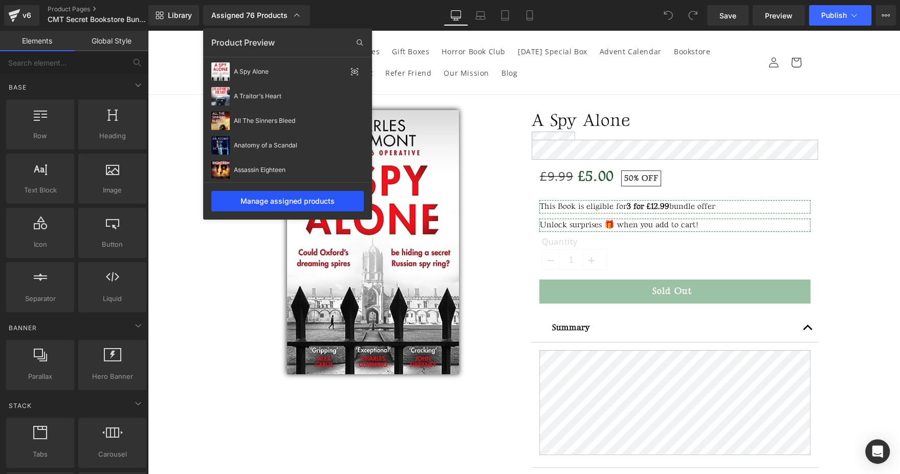
click at [270, 205] on div "Manage assigned products" at bounding box center [287, 201] width 152 height 20
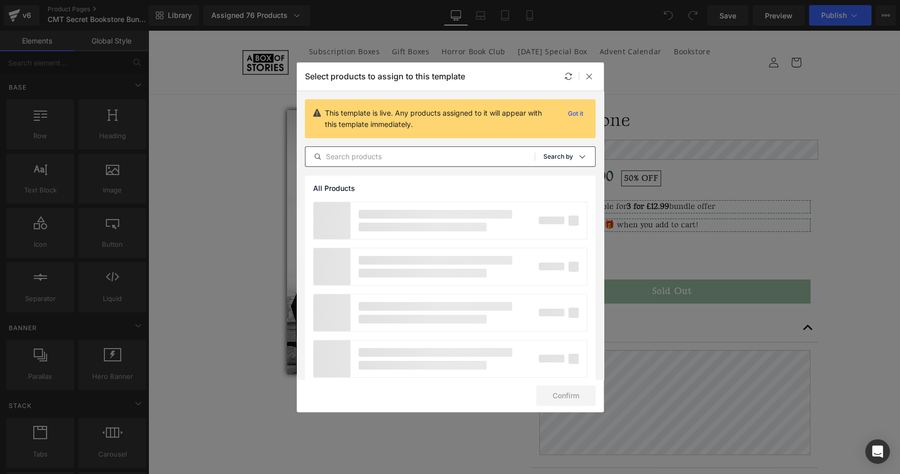
click at [570, 155] on div "Sort: Search by" at bounding box center [569, 156] width 52 height 20
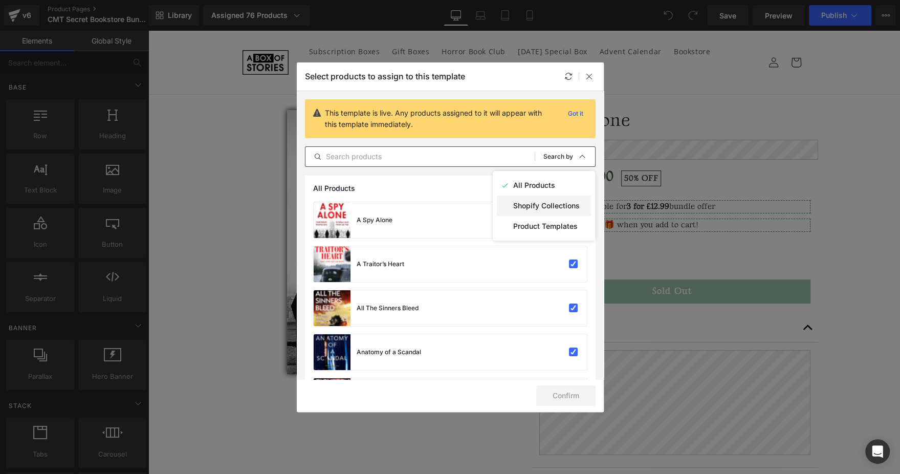
click at [532, 207] on p "Shopify Collections" at bounding box center [546, 206] width 66 height 8
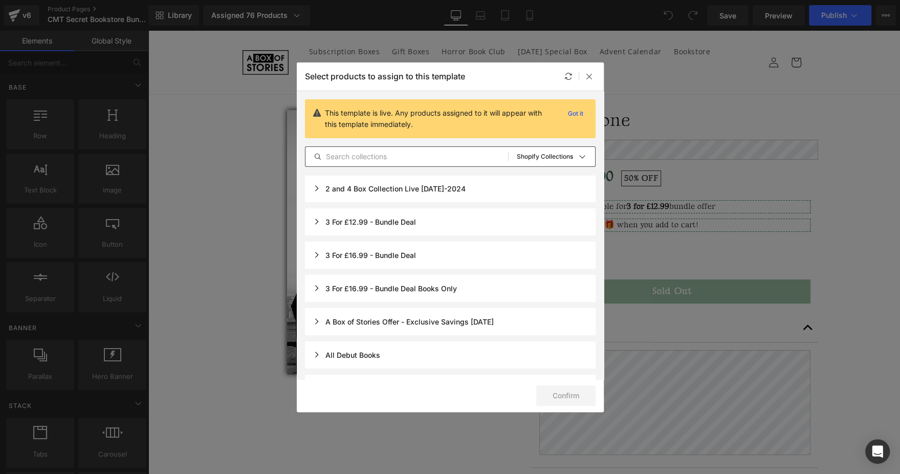
click at [316, 220] on div "3 For £12.99 - Bundle Deal" at bounding box center [364, 221] width 103 height 9
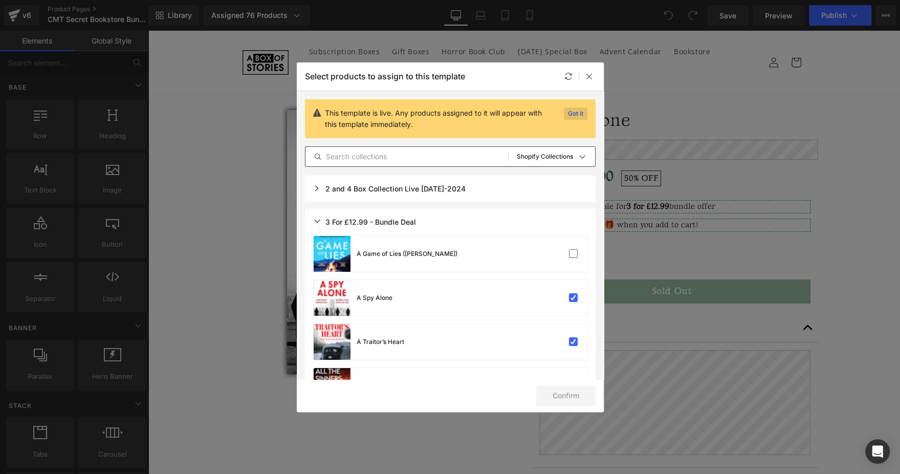
click at [581, 108] on p "Got it" at bounding box center [576, 113] width 24 height 12
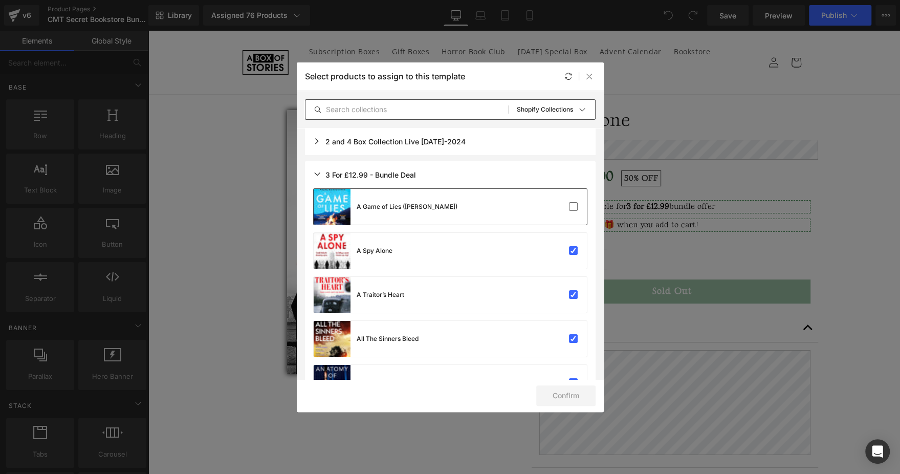
click at [546, 196] on div "A Game of Lies ([PERSON_NAME])" at bounding box center [450, 207] width 273 height 36
click at [552, 397] on button "Confirm" at bounding box center [565, 395] width 59 height 20
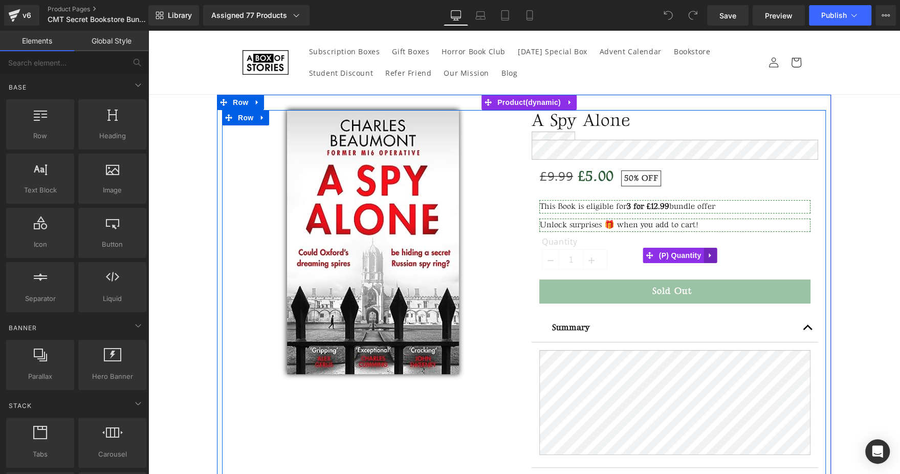
click at [706, 259] on icon at bounding box center [709, 256] width 7 height 8
click at [713, 259] on icon at bounding box center [716, 255] width 7 height 7
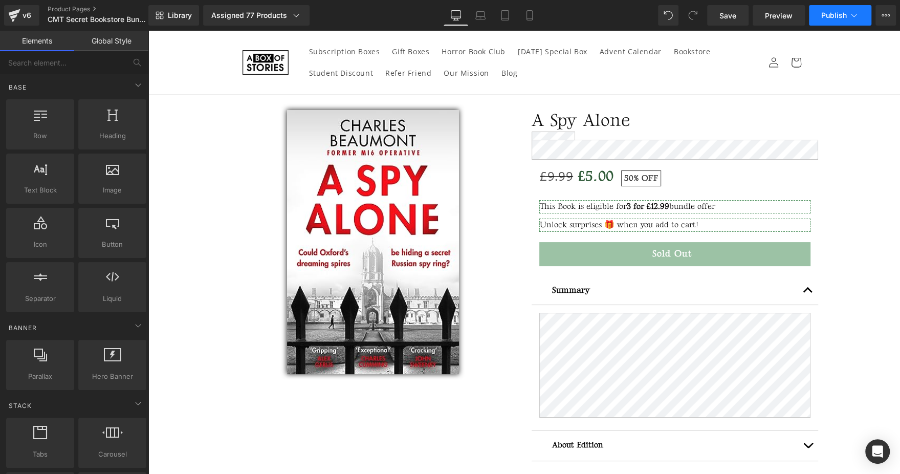
click at [840, 14] on span "Publish" at bounding box center [834, 15] width 26 height 8
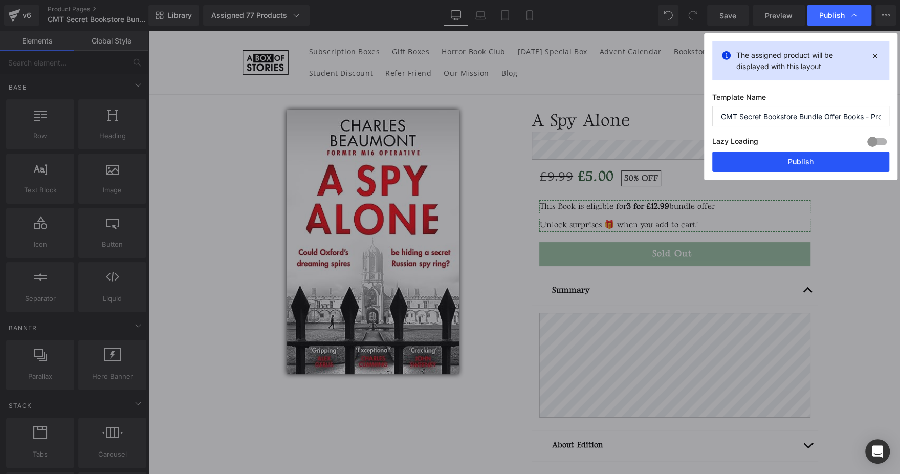
click at [741, 160] on button "Publish" at bounding box center [800, 161] width 177 height 20
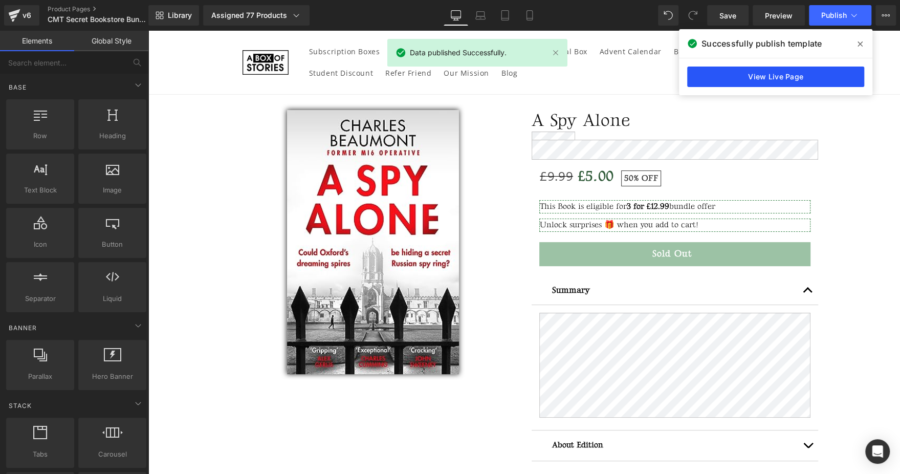
click at [765, 78] on link "View Live Page" at bounding box center [775, 76] width 177 height 20
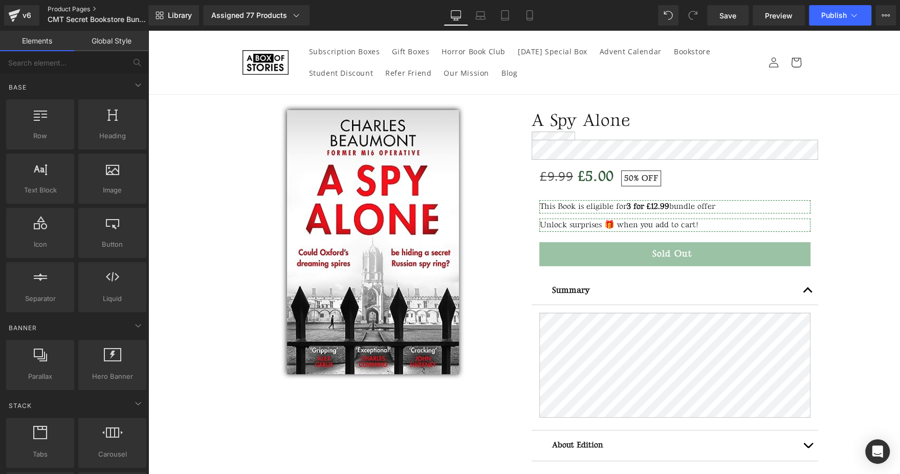
click at [64, 6] on link "Product Pages" at bounding box center [107, 9] width 118 height 8
